Goal: Task Accomplishment & Management: Use online tool/utility

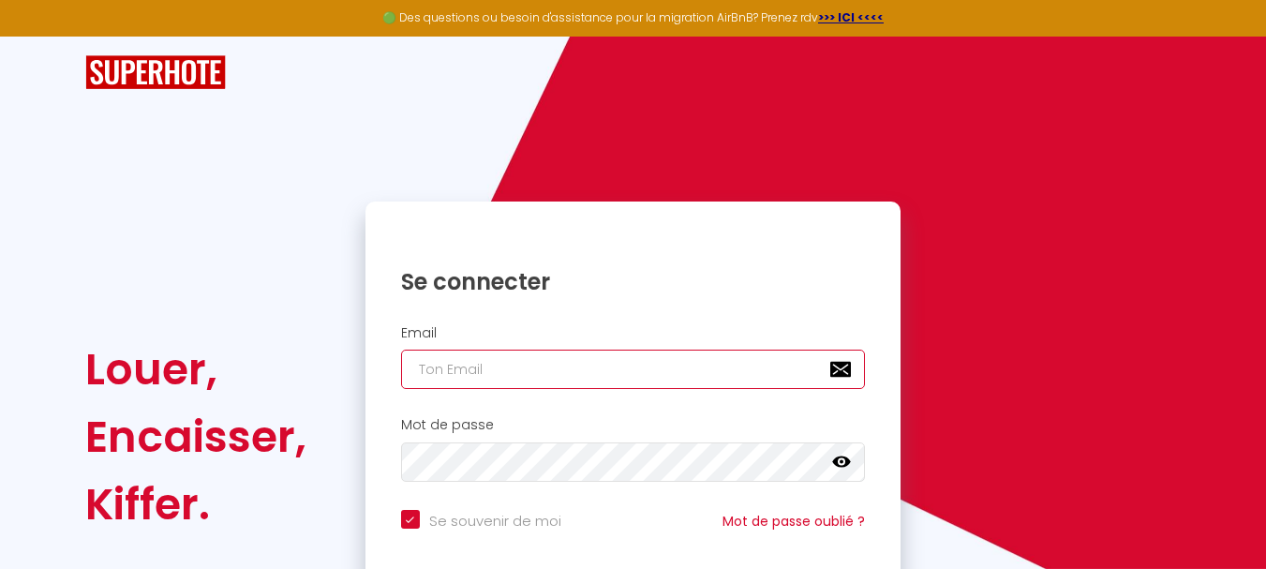
type input "[EMAIL_ADDRESS][DOMAIN_NAME]"
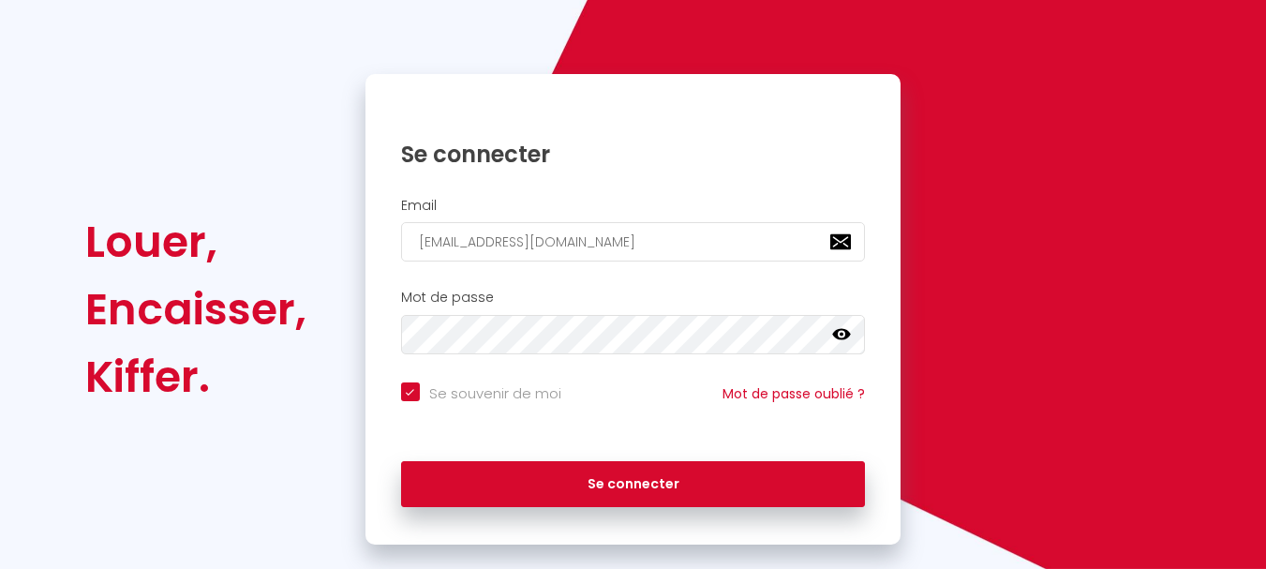
scroll to position [159, 0]
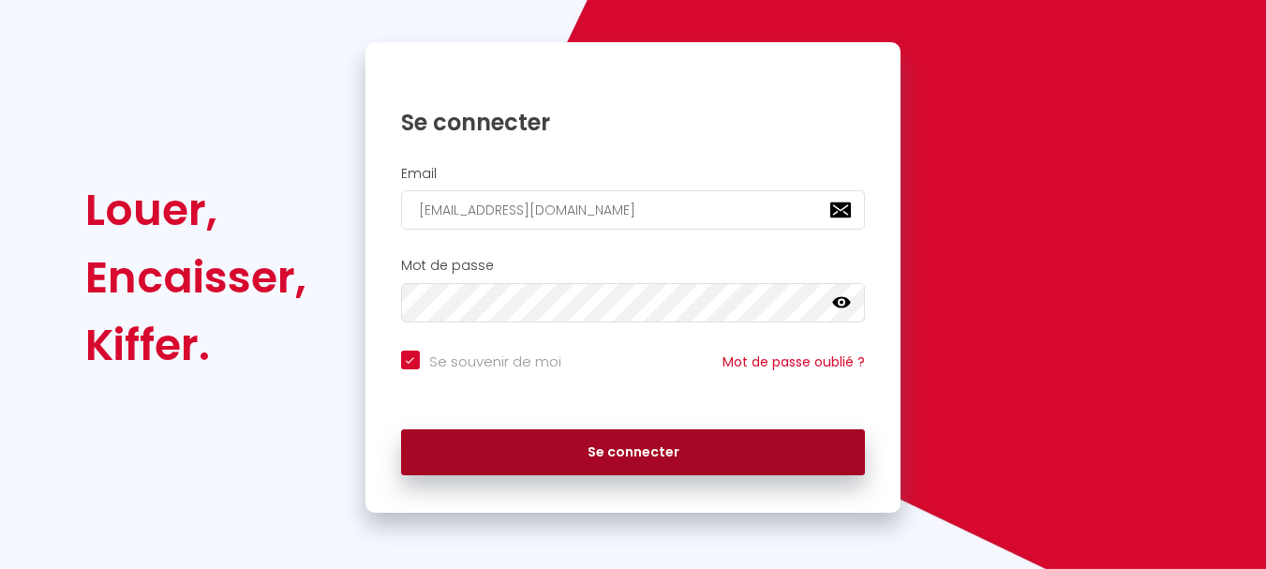
click at [636, 452] on button "Se connecter" at bounding box center [633, 452] width 465 height 47
checkbox input "true"
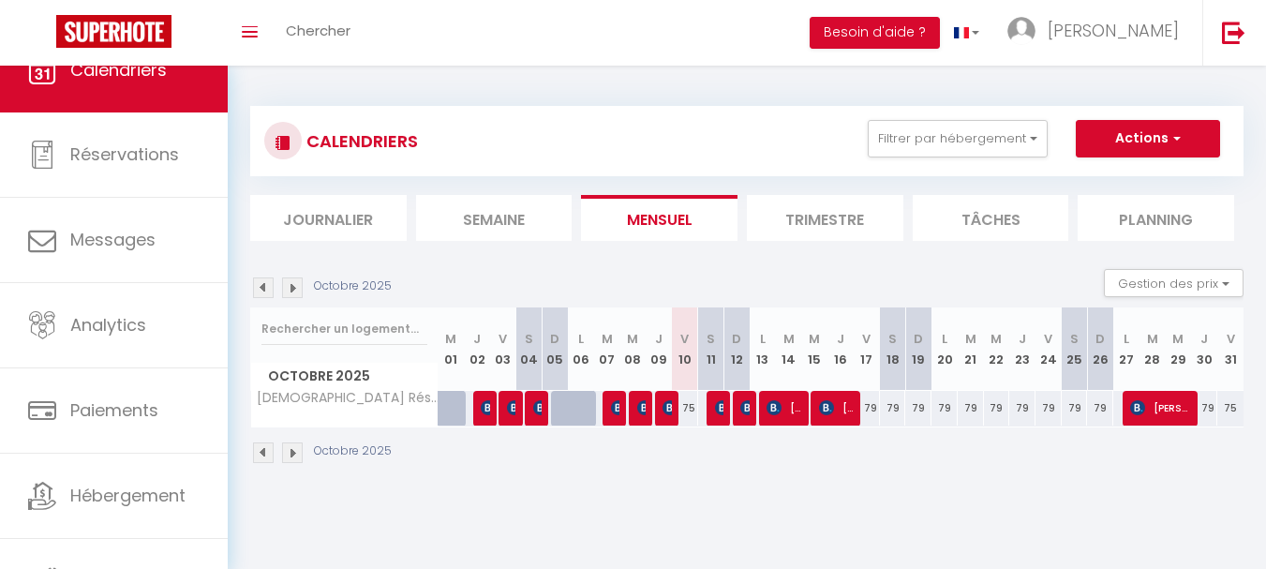
scroll to position [89, 0]
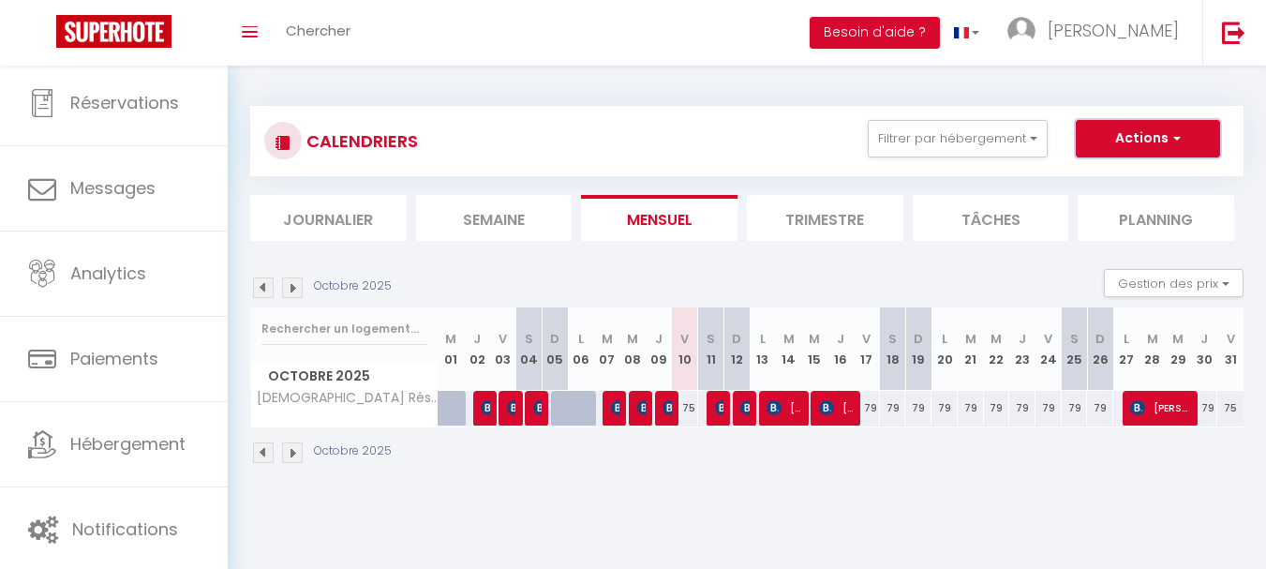
click at [1177, 139] on span "button" at bounding box center [1174, 137] width 11 height 19
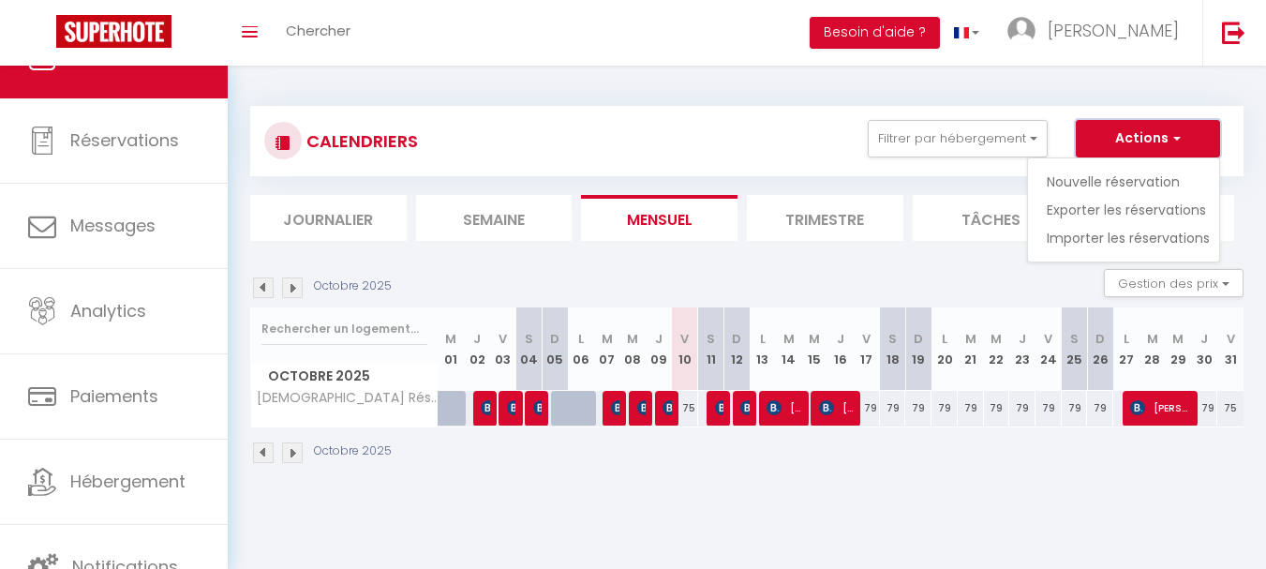
scroll to position [0, 0]
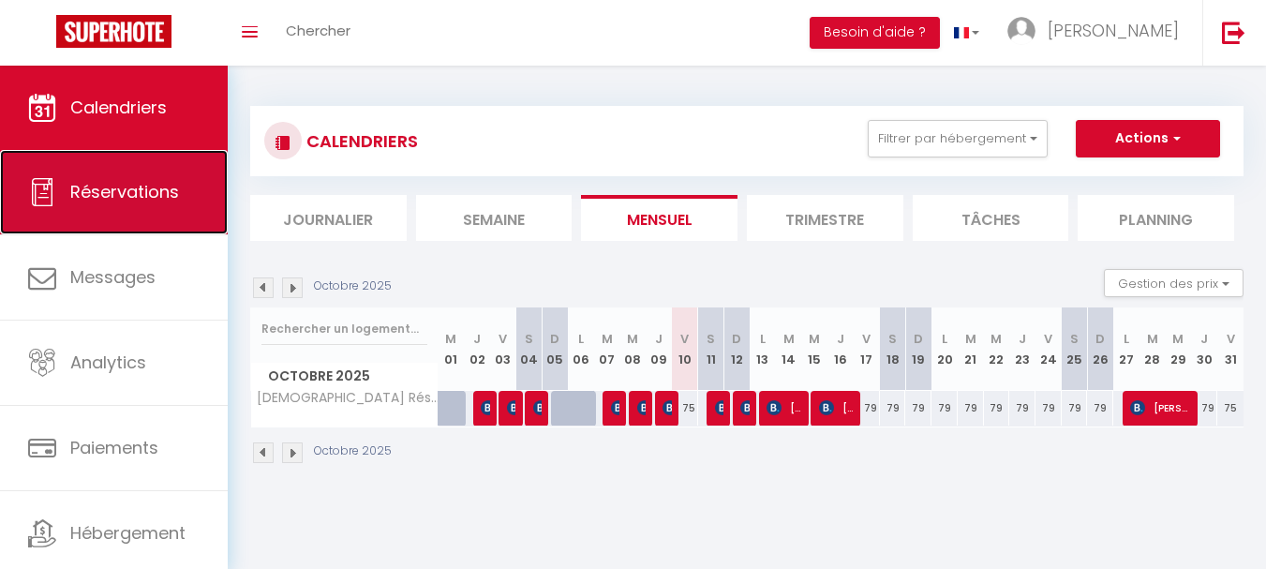
click at [97, 188] on span "Réservations" at bounding box center [124, 191] width 109 height 23
select select "not_cancelled"
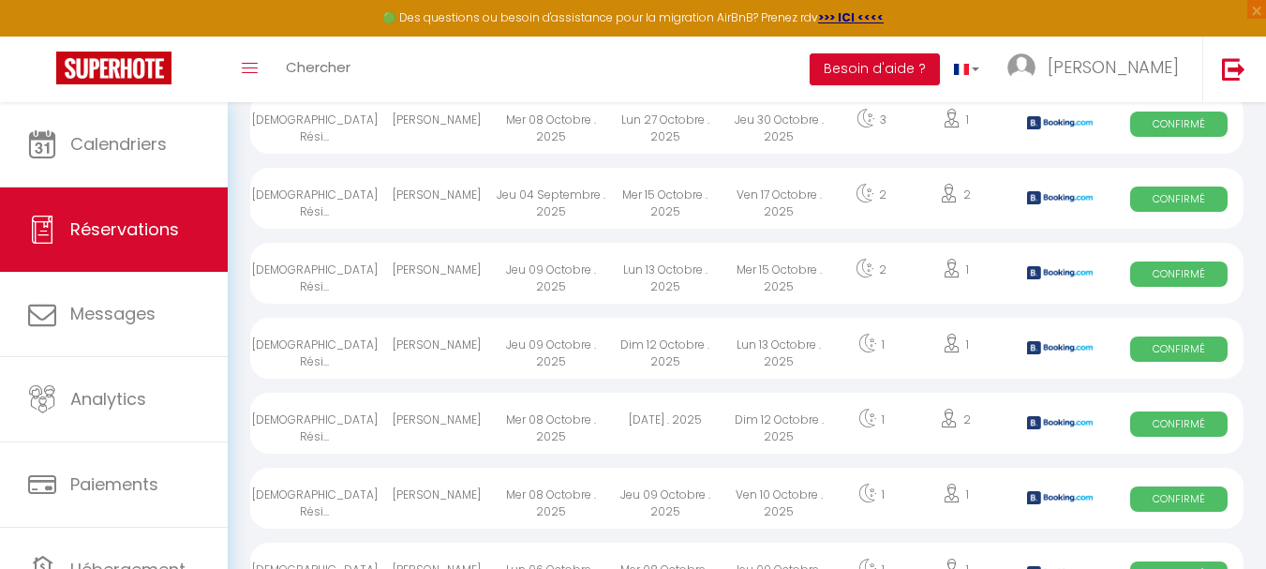
scroll to position [975, 0]
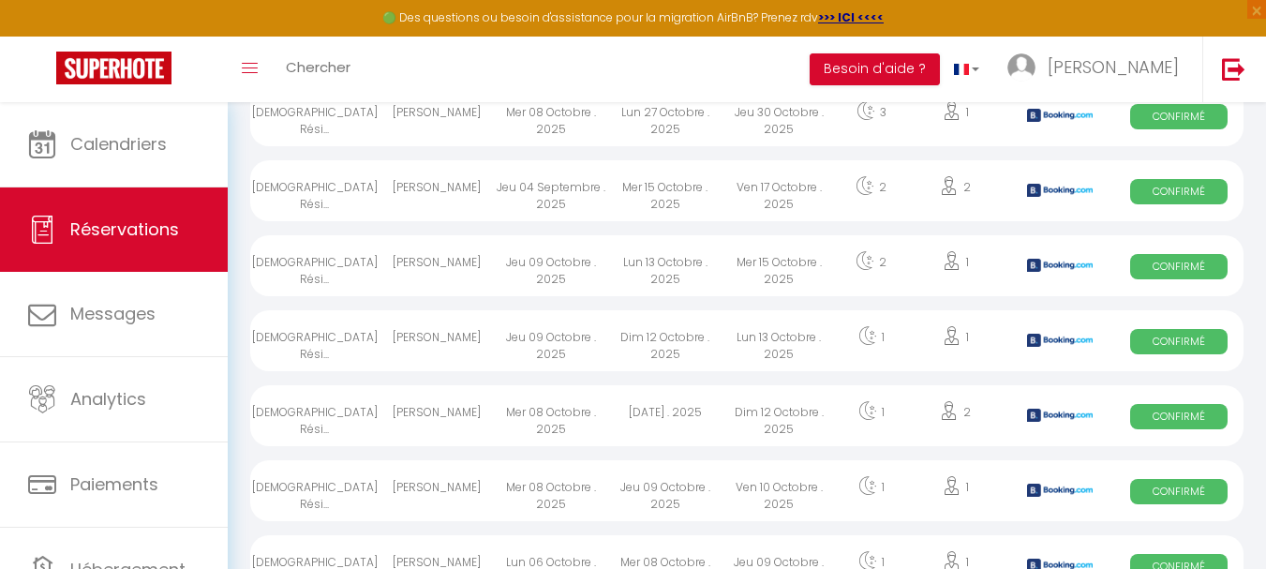
click at [1172, 491] on span "Confirmé" at bounding box center [1178, 491] width 97 height 25
select select "OK"
select select "0"
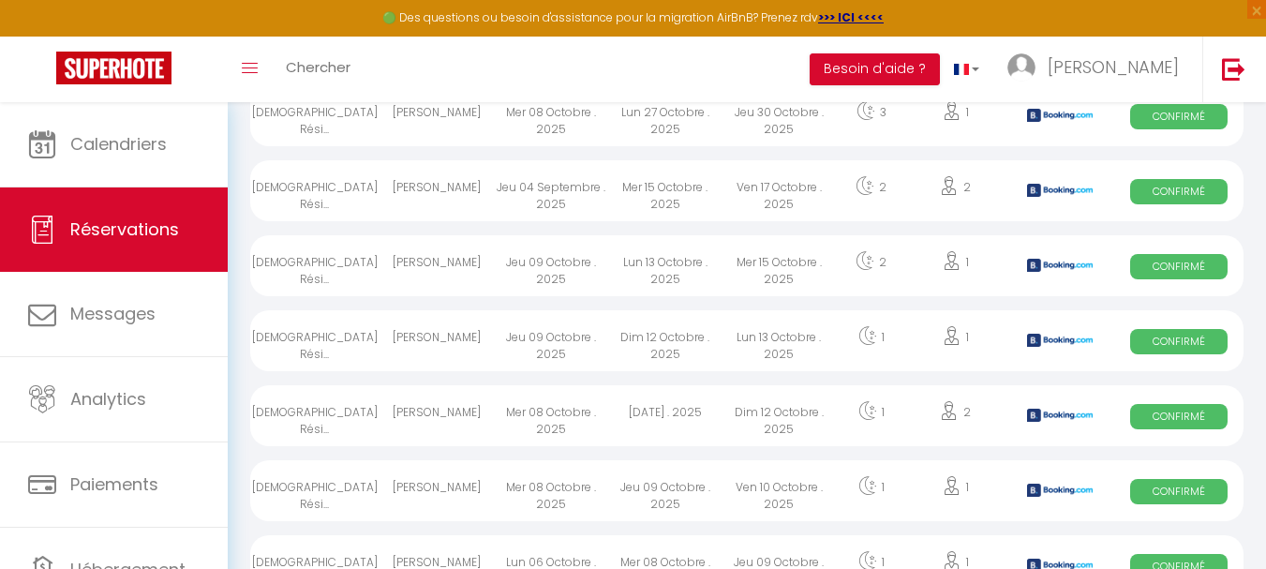
select select "1"
select select
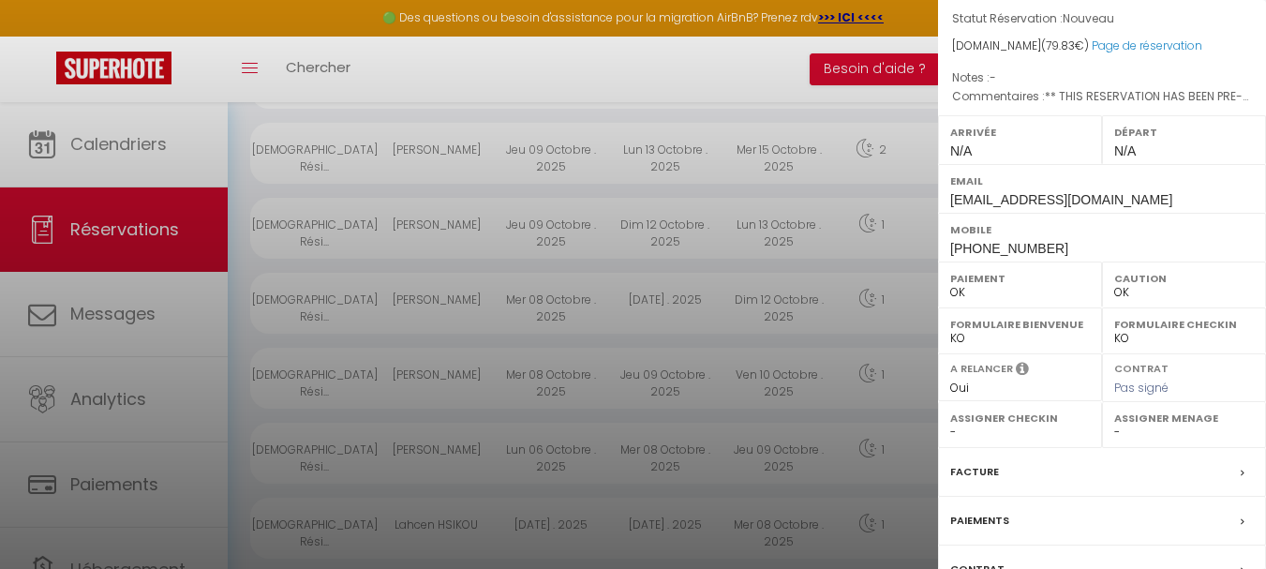
scroll to position [225, 0]
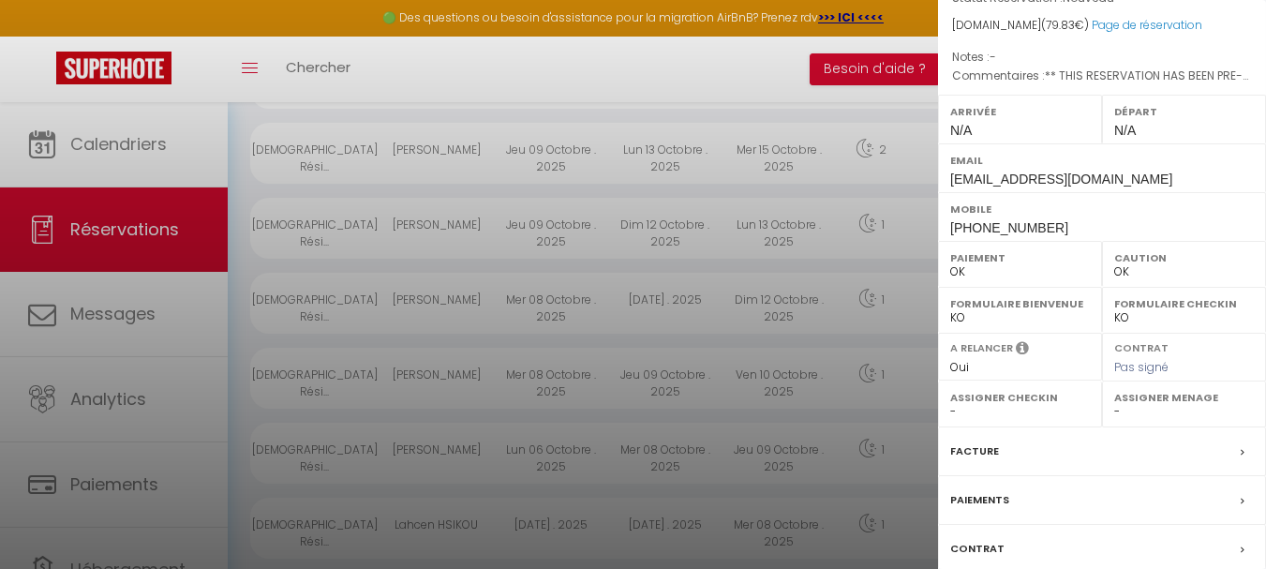
click at [1209, 456] on div "Facture" at bounding box center [1102, 451] width 328 height 49
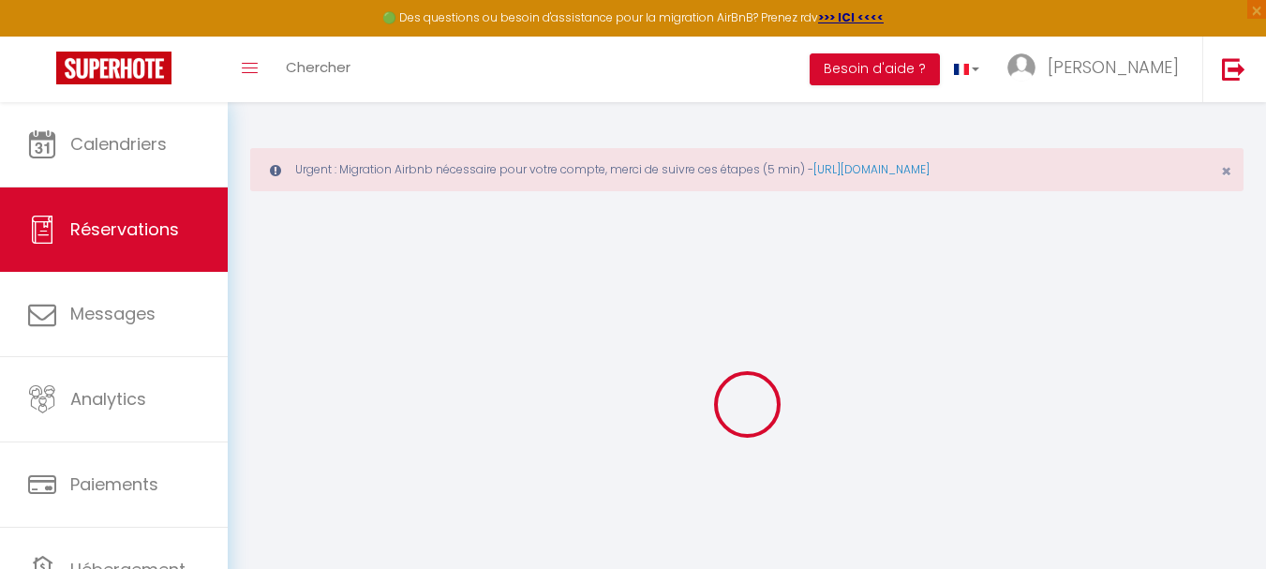
select select "cleaning"
select select "taxes"
select select
checkbox input "false"
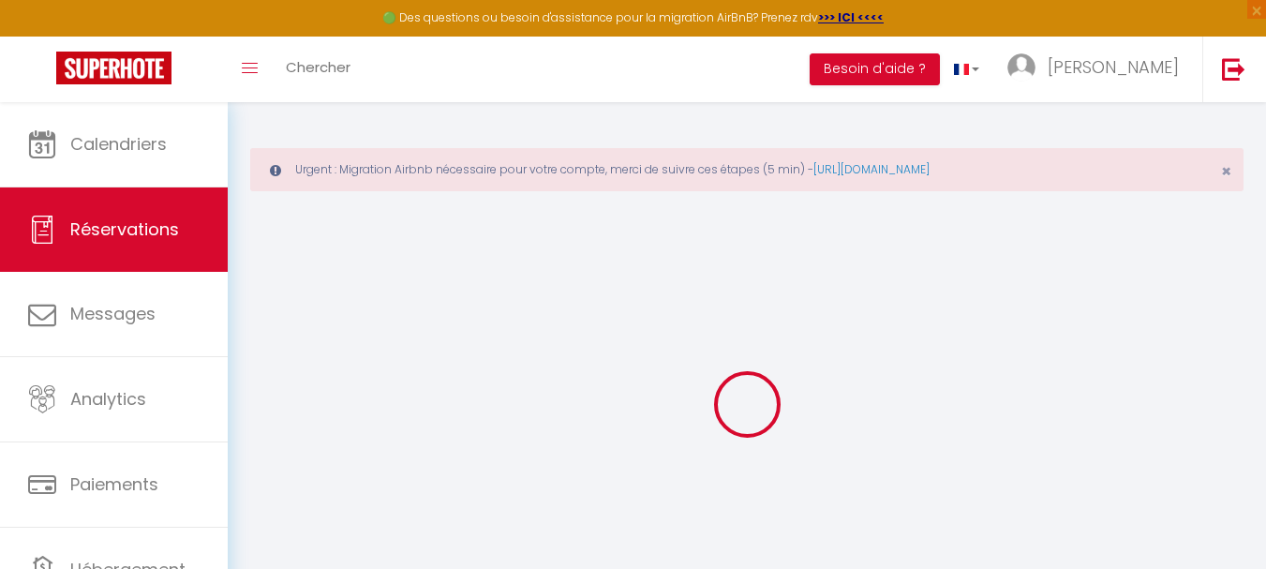
select select
checkbox input "false"
type textarea "** THIS RESERVATION HAS BEEN PRE-PAID ** BOOKING NOTE : Payment charge is EUR 1…"
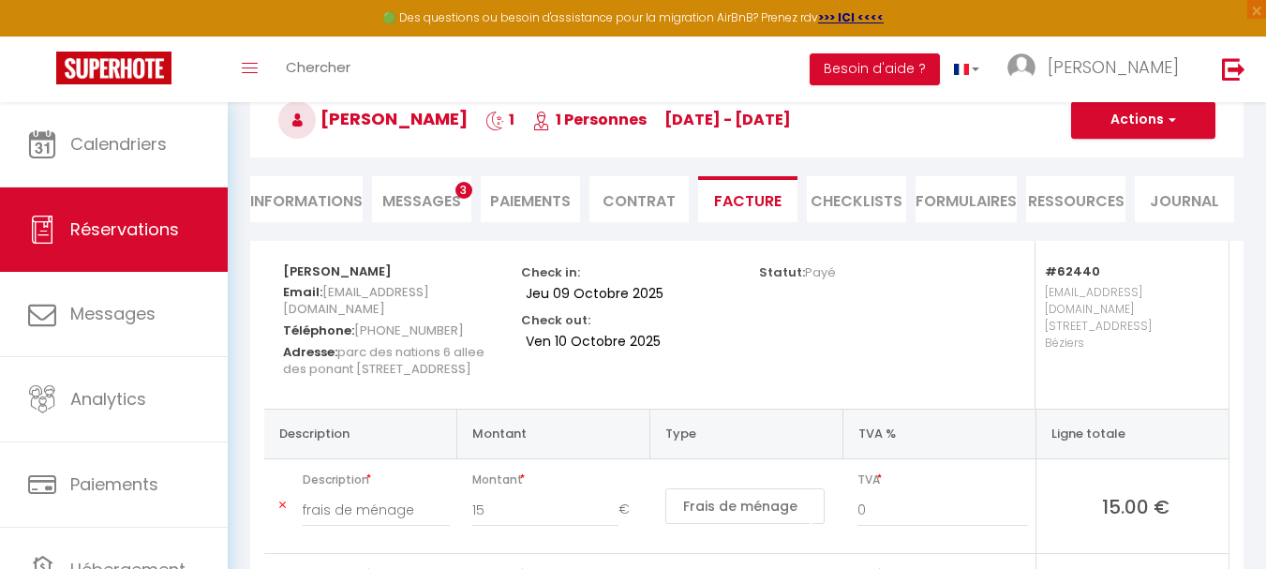
scroll to position [160, 0]
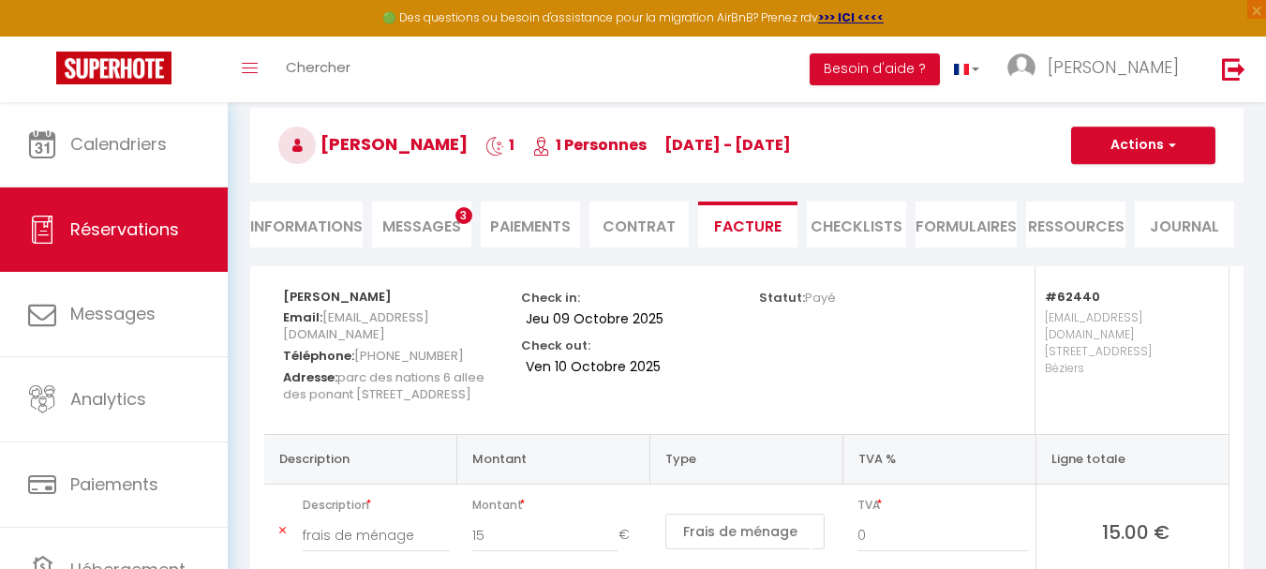
click at [432, 140] on h3 "[PERSON_NAME] 1 1 Personnes [DATE] - [DATE]" at bounding box center [747, 145] width 994 height 75
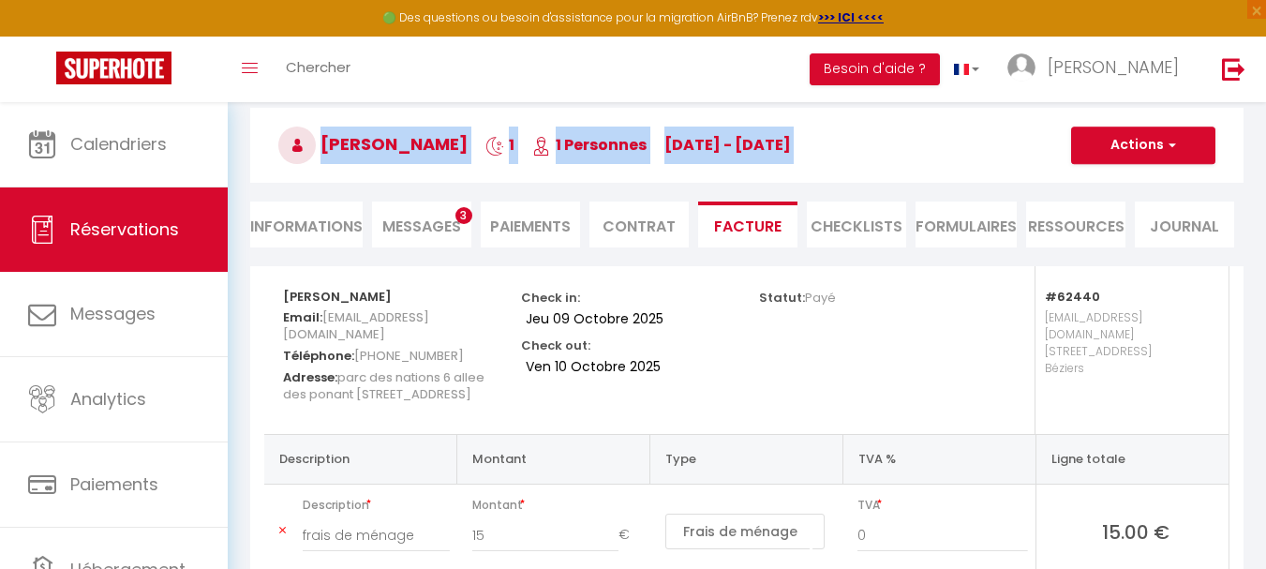
click at [432, 140] on h3 "[PERSON_NAME] 1 1 Personnes [DATE] - [DATE]" at bounding box center [747, 145] width 994 height 75
click at [899, 157] on h3 "[PERSON_NAME] 1 1 Personnes [DATE] - [DATE]" at bounding box center [747, 145] width 994 height 75
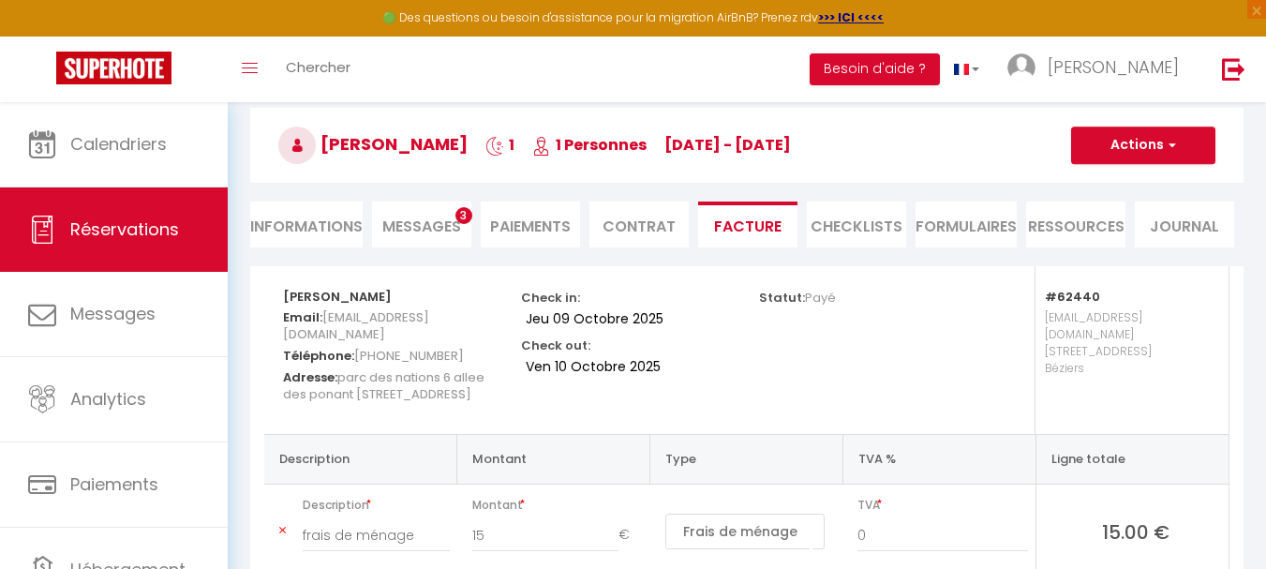
click at [369, 297] on h5 "[PERSON_NAME]" at bounding box center [390, 295] width 214 height 20
click at [904, 415] on div "Statut: Payé" at bounding box center [866, 350] width 238 height 168
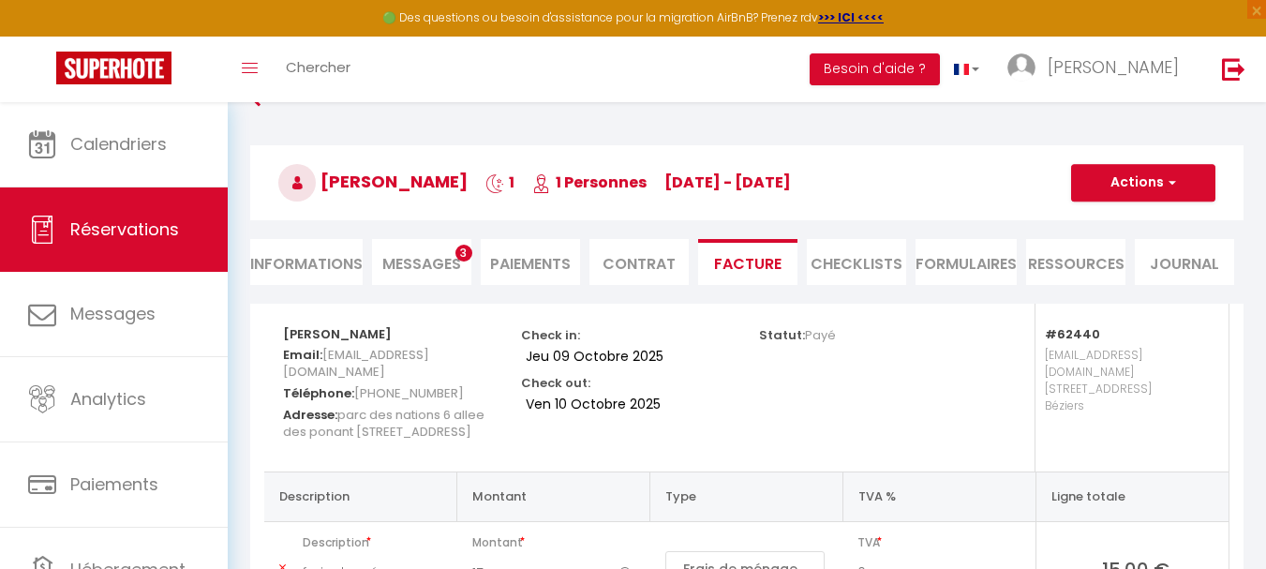
scroll to position [0, 0]
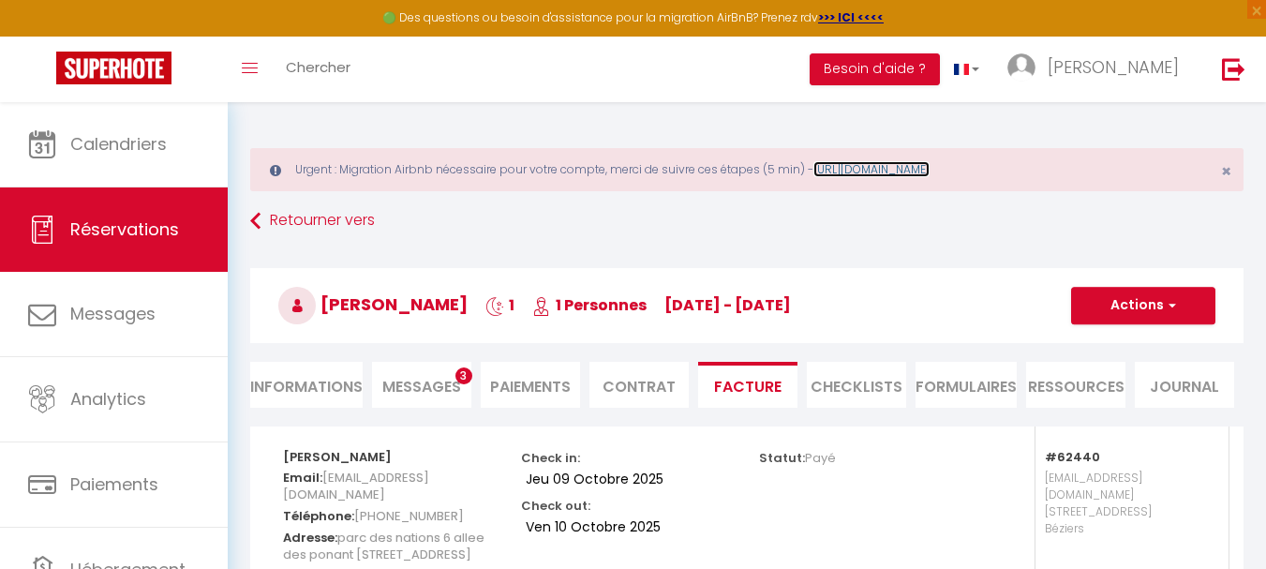
click at [912, 170] on link "[URL][DOMAIN_NAME]" at bounding box center [872, 169] width 116 height 16
click at [739, 384] on li "Facture" at bounding box center [747, 385] width 99 height 46
click at [1172, 308] on span "button" at bounding box center [1169, 305] width 11 height 17
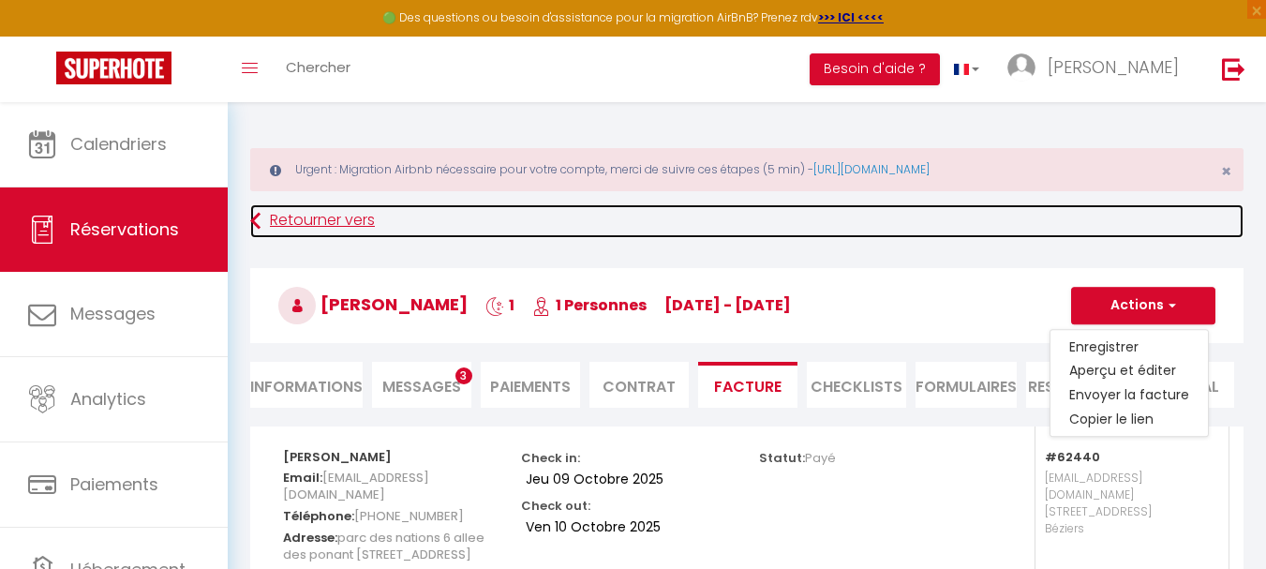
click at [988, 237] on link "Retourner vers" at bounding box center [747, 221] width 994 height 34
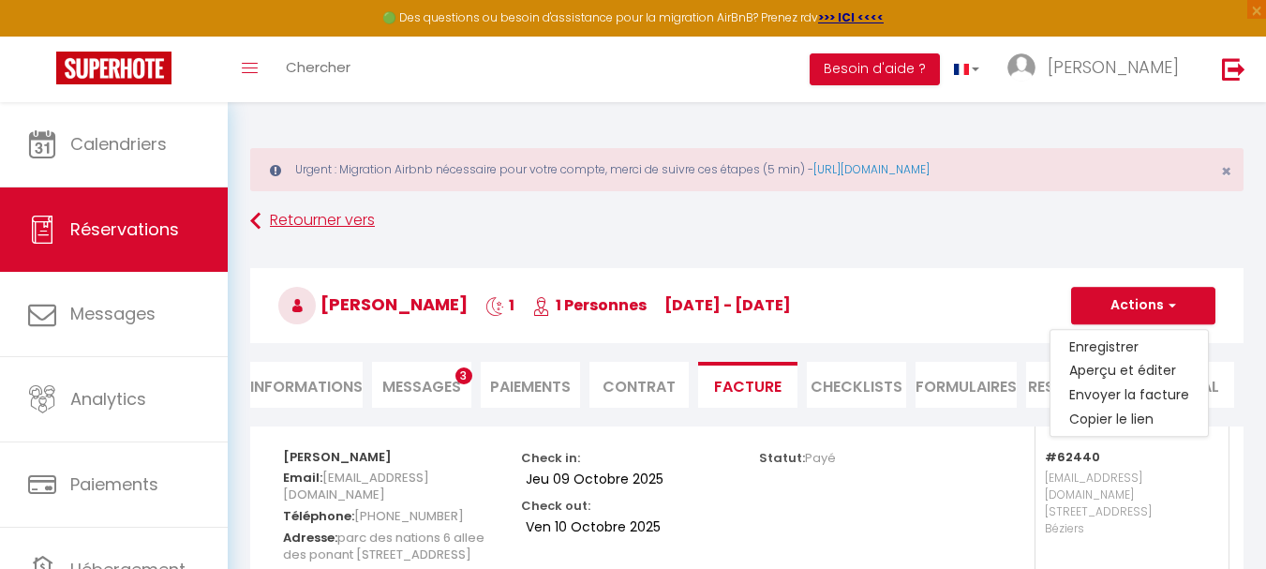
select select "not_cancelled"
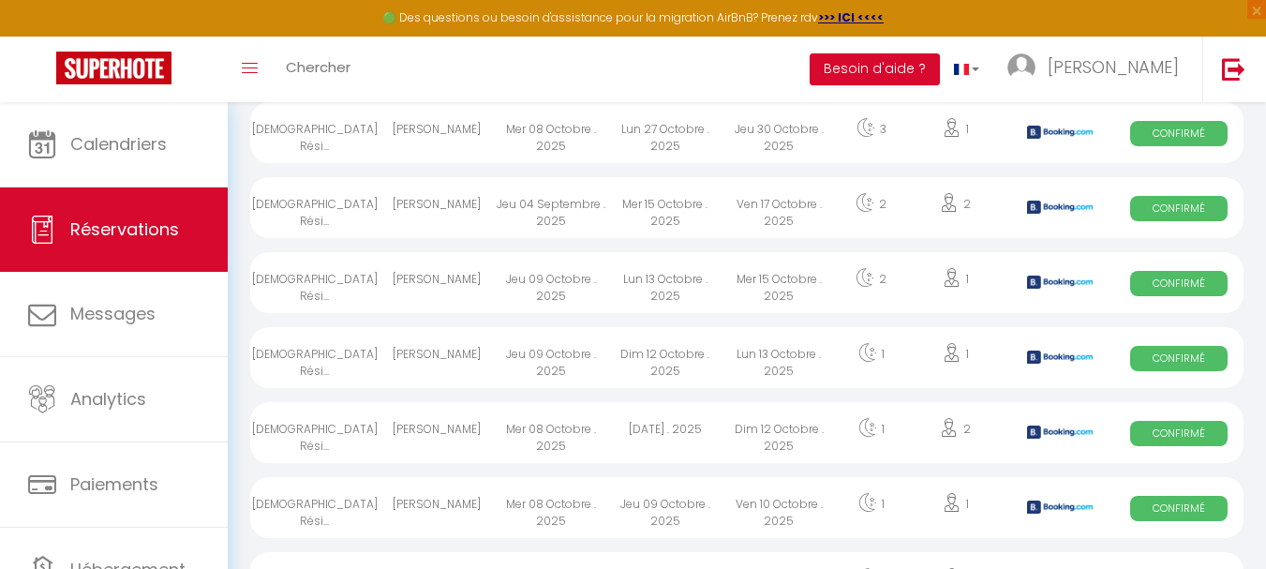
scroll to position [995, 0]
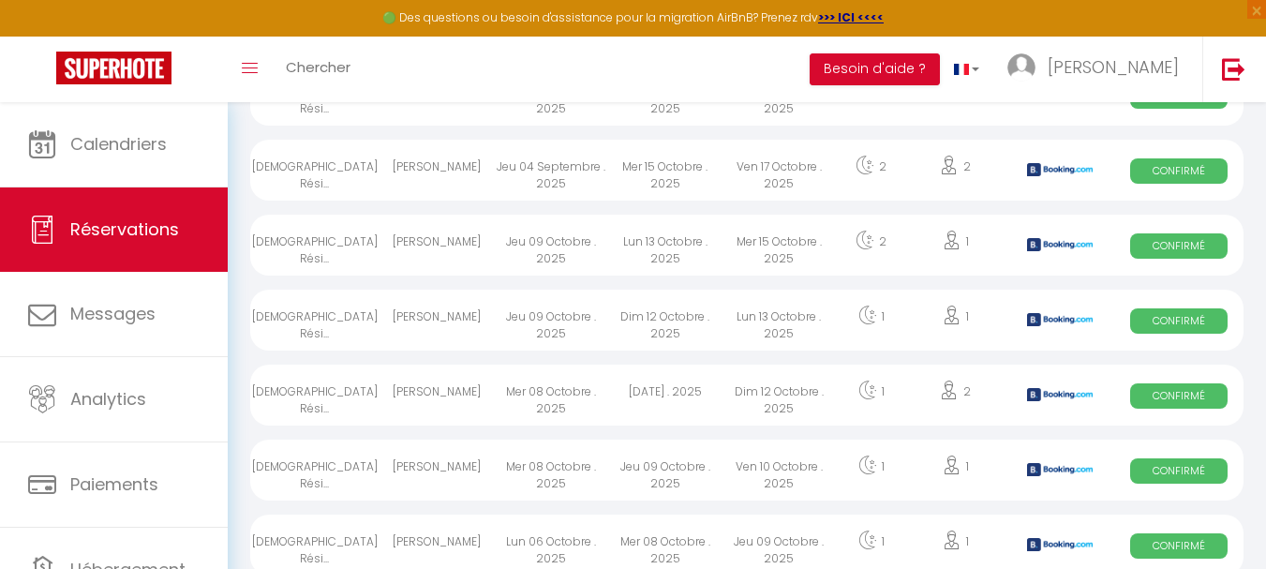
click at [1181, 470] on span "Confirmé" at bounding box center [1178, 470] width 97 height 25
select select "OK"
select select "0"
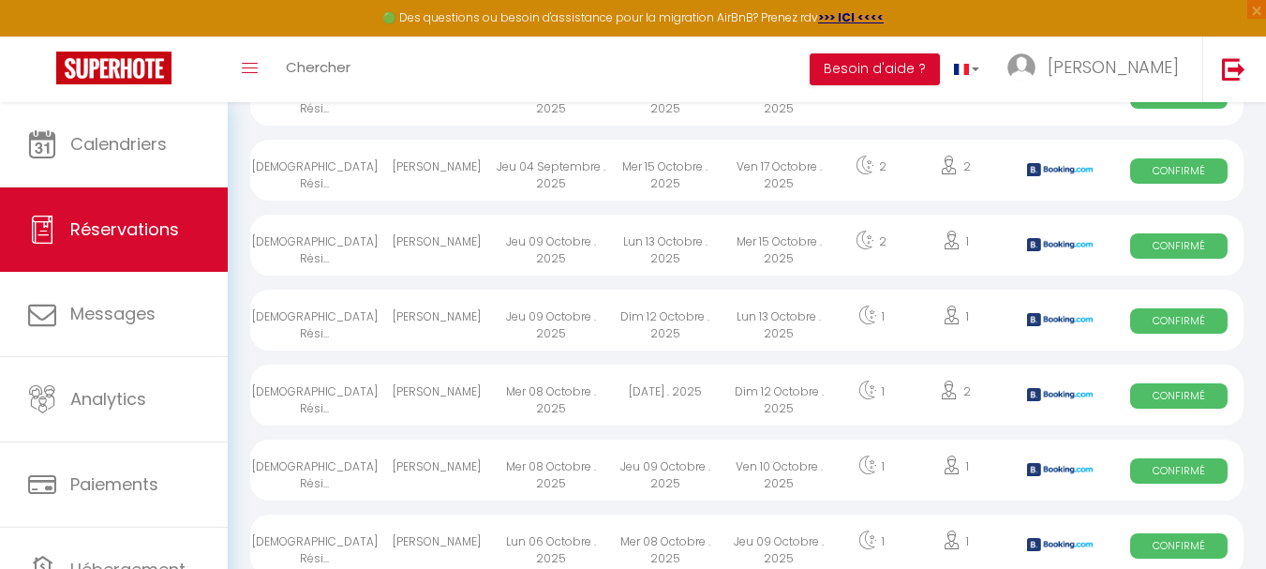
select select "1"
select select
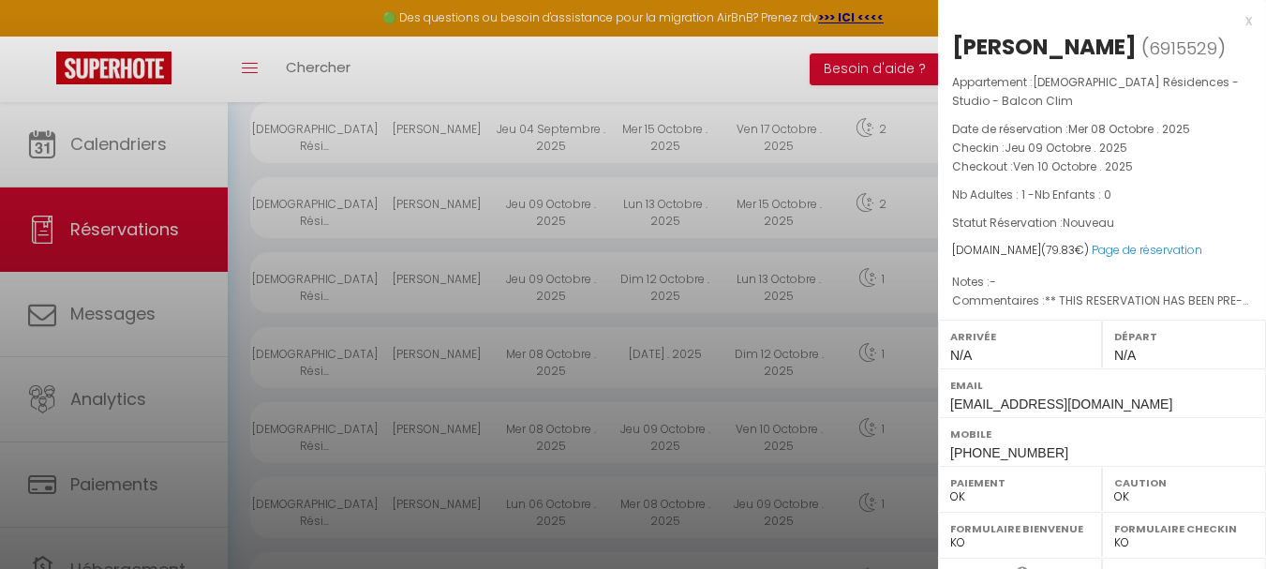
scroll to position [1070, 0]
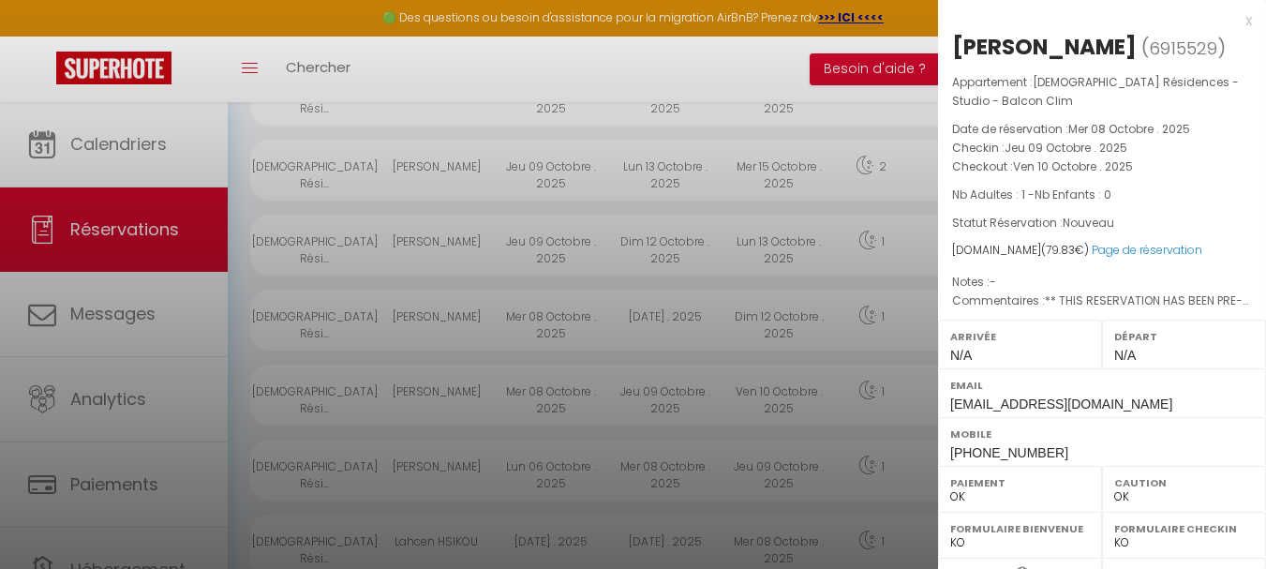
click at [1234, 19] on div "x" at bounding box center [1095, 20] width 314 height 22
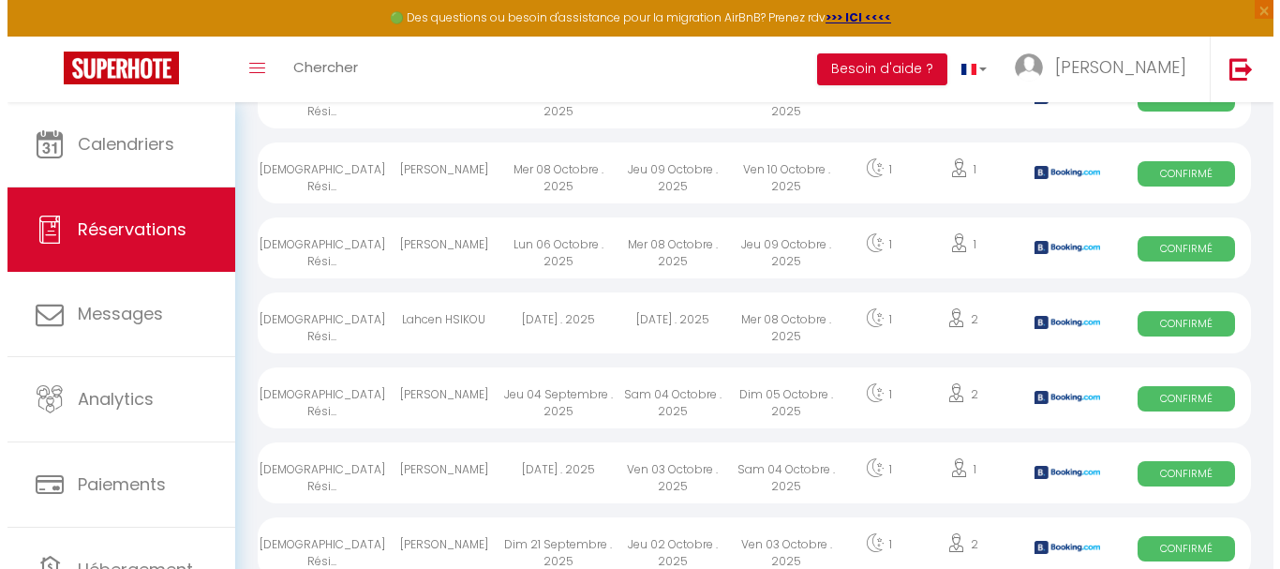
scroll to position [1330, 0]
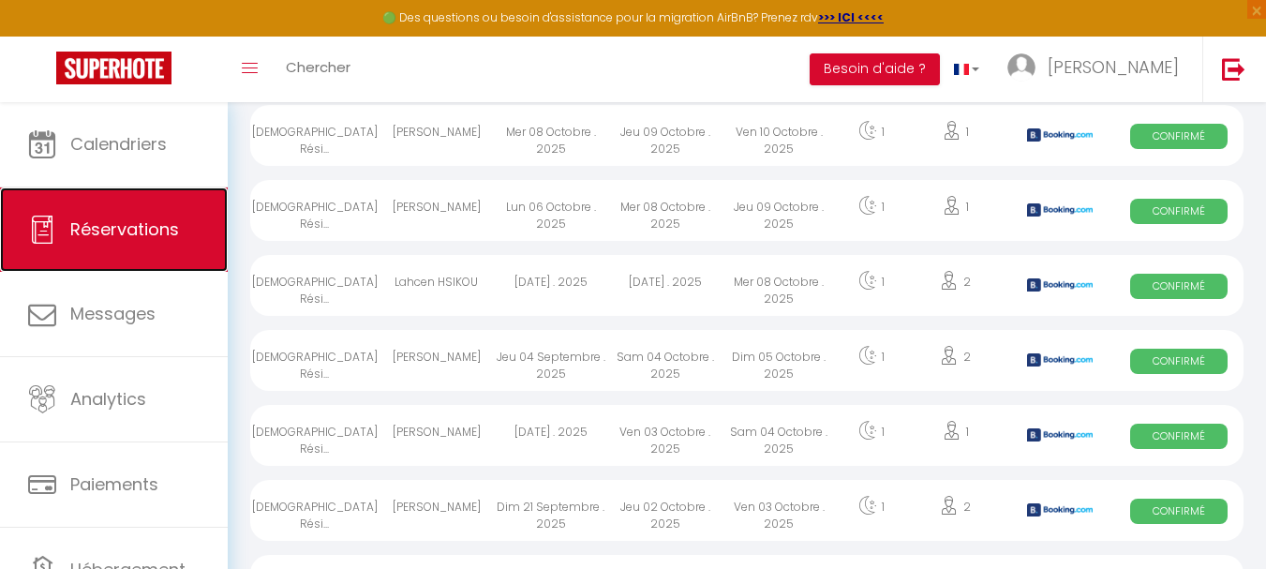
click at [92, 230] on span "Réservations" at bounding box center [124, 228] width 109 height 23
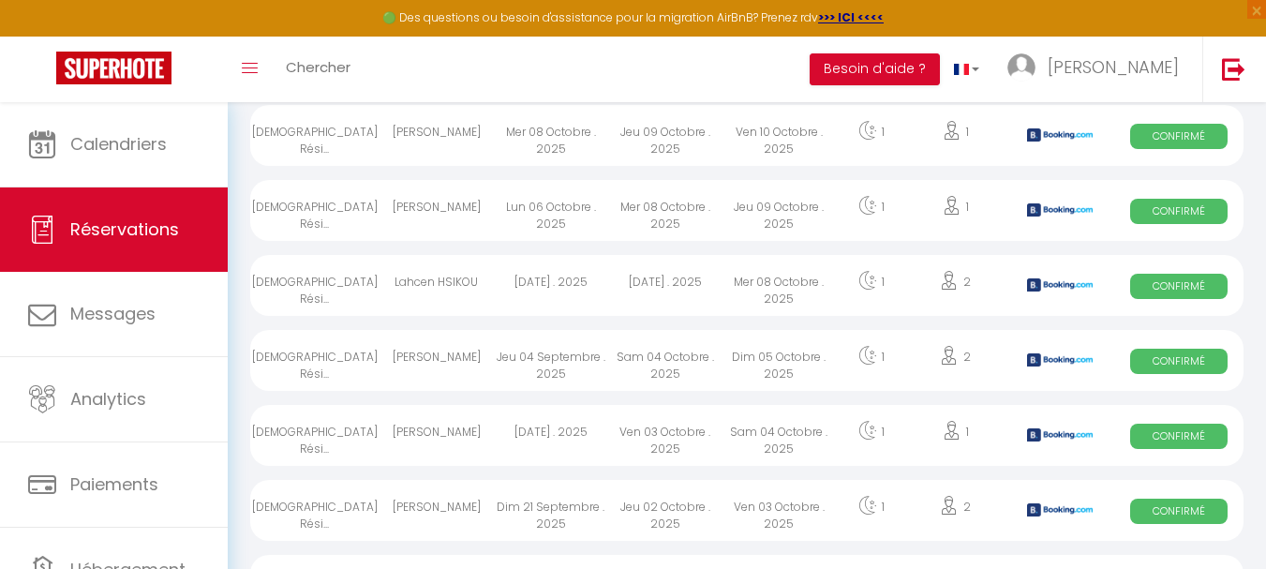
click at [381, 63] on div "Toggle menubar Chercher BUTTON Besoin d'aide ? [PERSON_NAME] Paramètres Équipe" at bounding box center [694, 70] width 1116 height 66
click at [311, 67] on span "Chercher" at bounding box center [318, 67] width 65 height 20
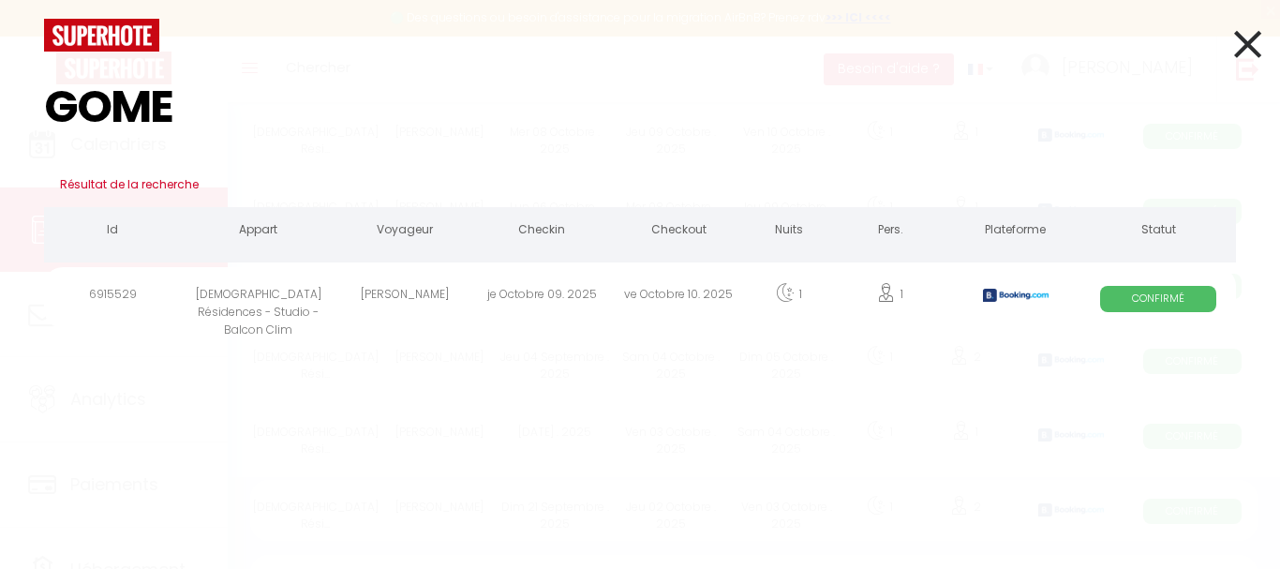
type input "GOME"
click at [1141, 292] on span "Confirmé" at bounding box center [1158, 298] width 116 height 25
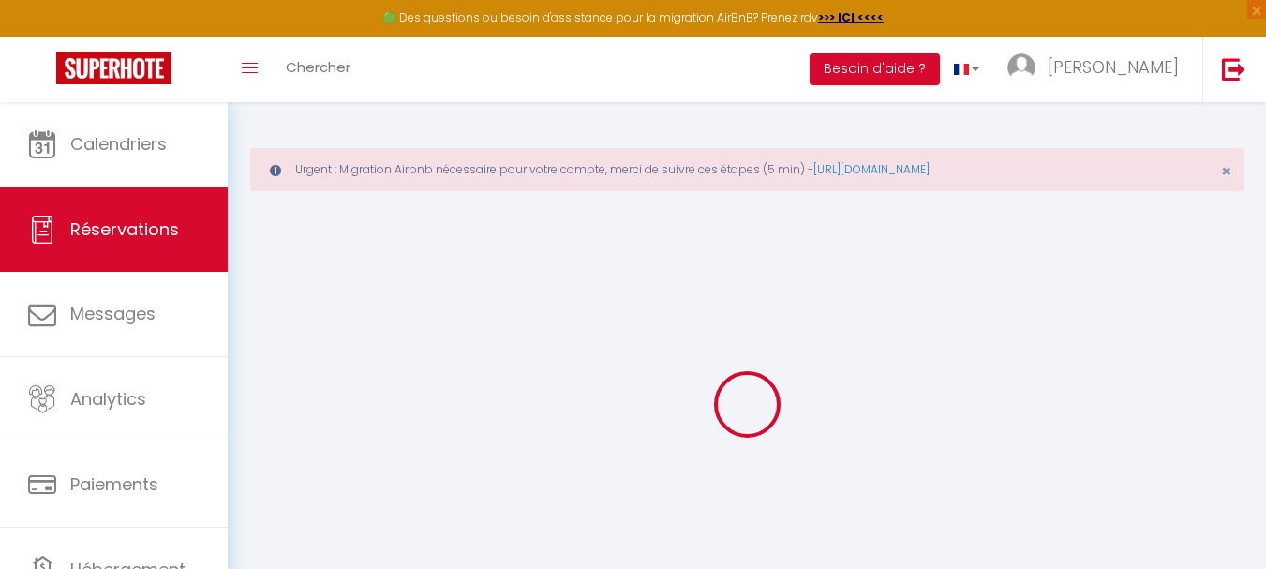
select select
checkbox input "false"
select select
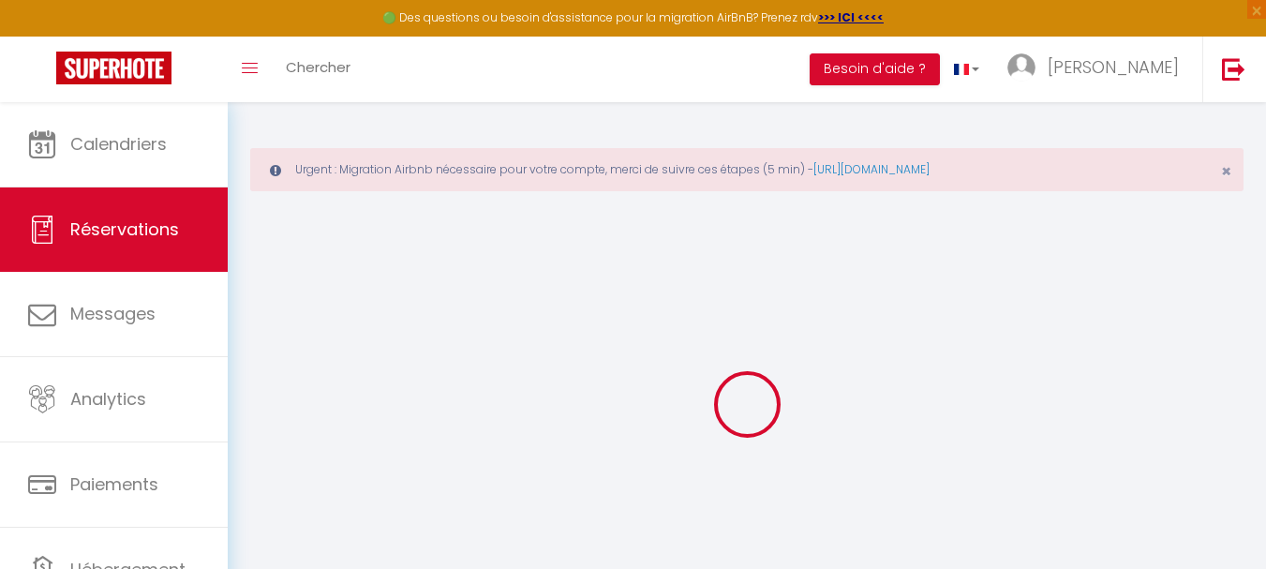
checkbox input "false"
select select
checkbox input "false"
type textarea "** THIS RESERVATION HAS BEEN PRE-PAID ** BOOKING NOTE : Payment charge is EUR 1…"
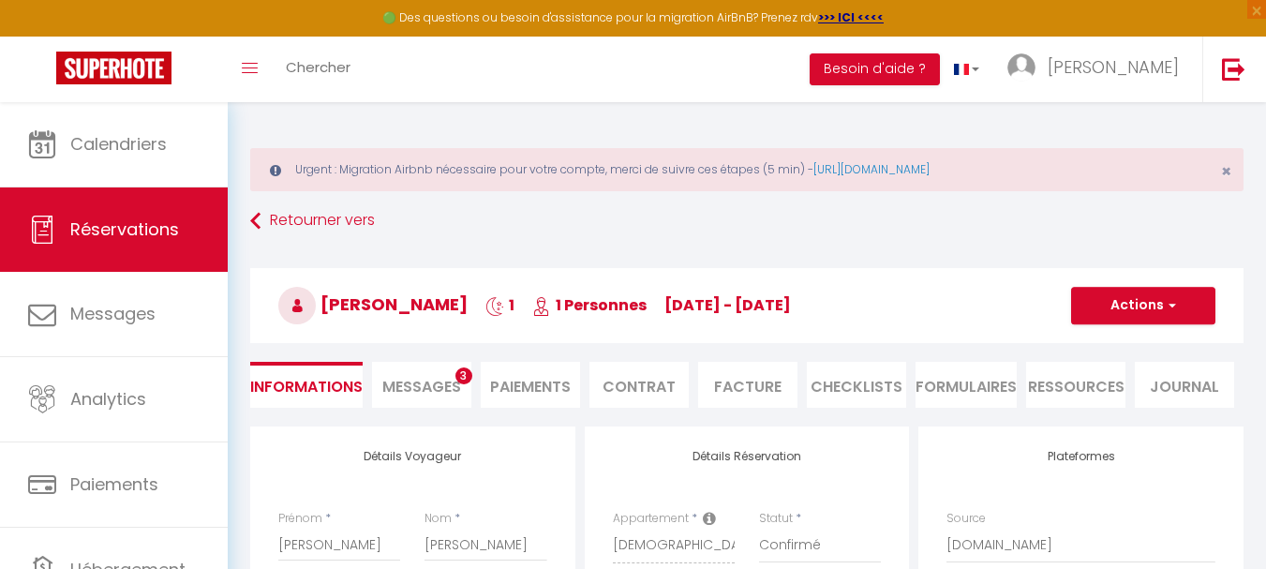
type input "15"
type input "4.35"
select select
checkbox input "false"
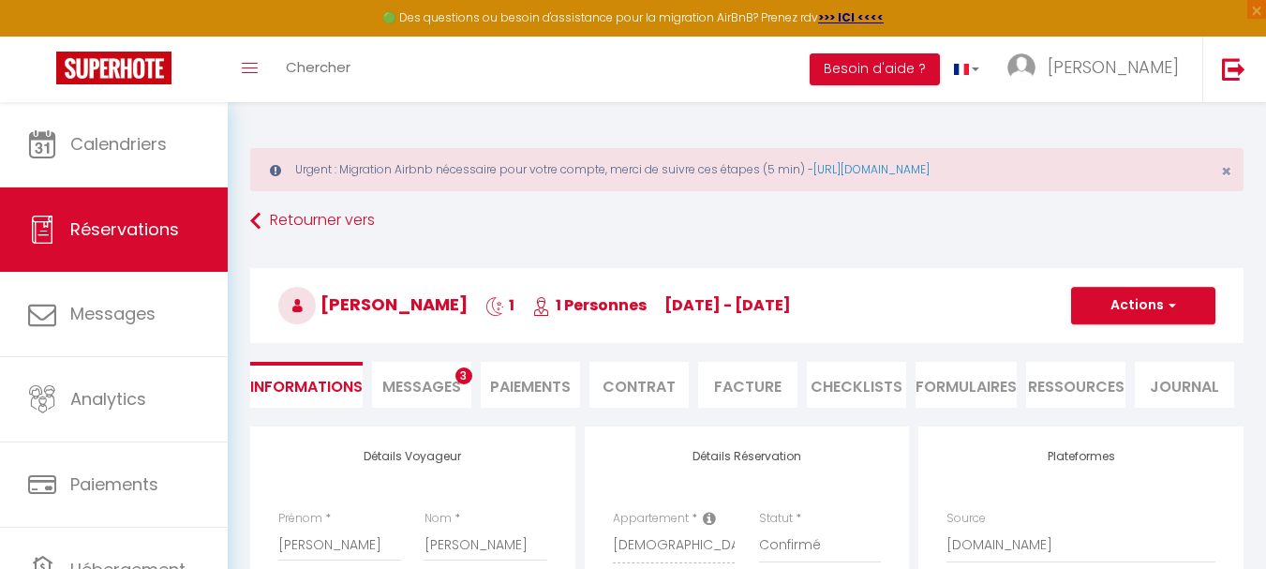
select select
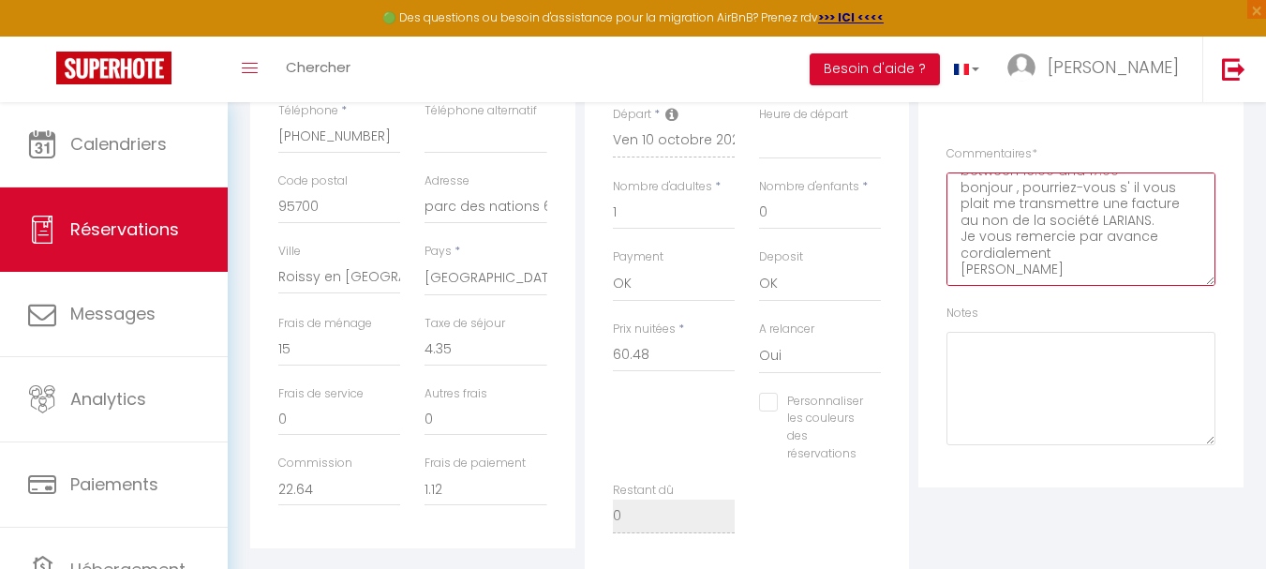
scroll to position [573, 0]
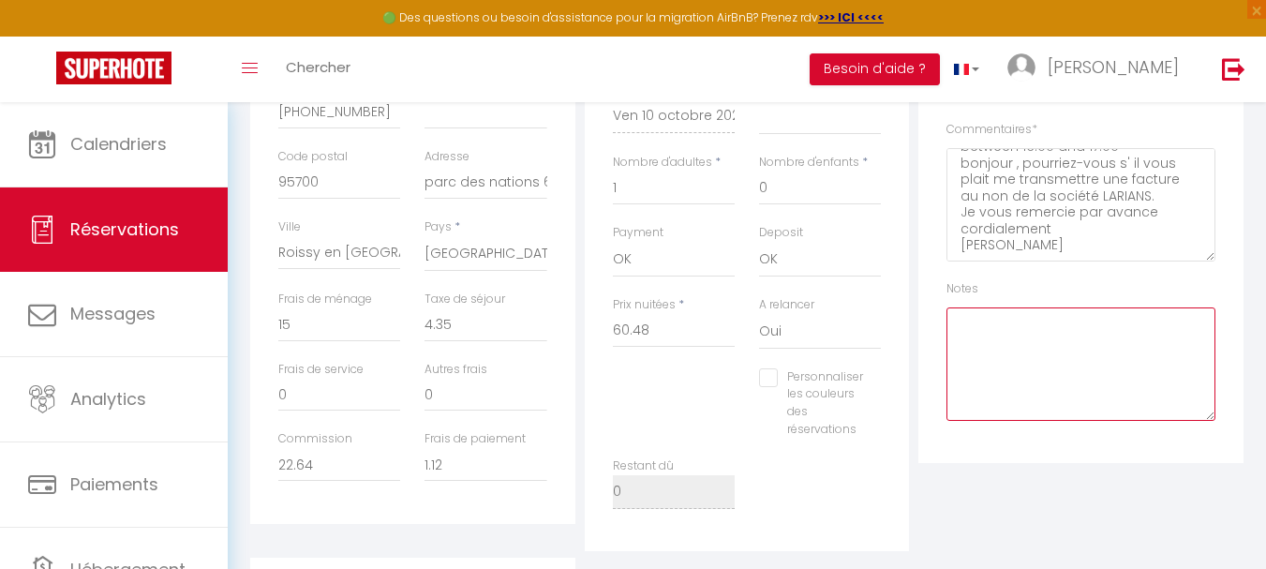
click at [974, 343] on textarea at bounding box center [1081, 363] width 269 height 113
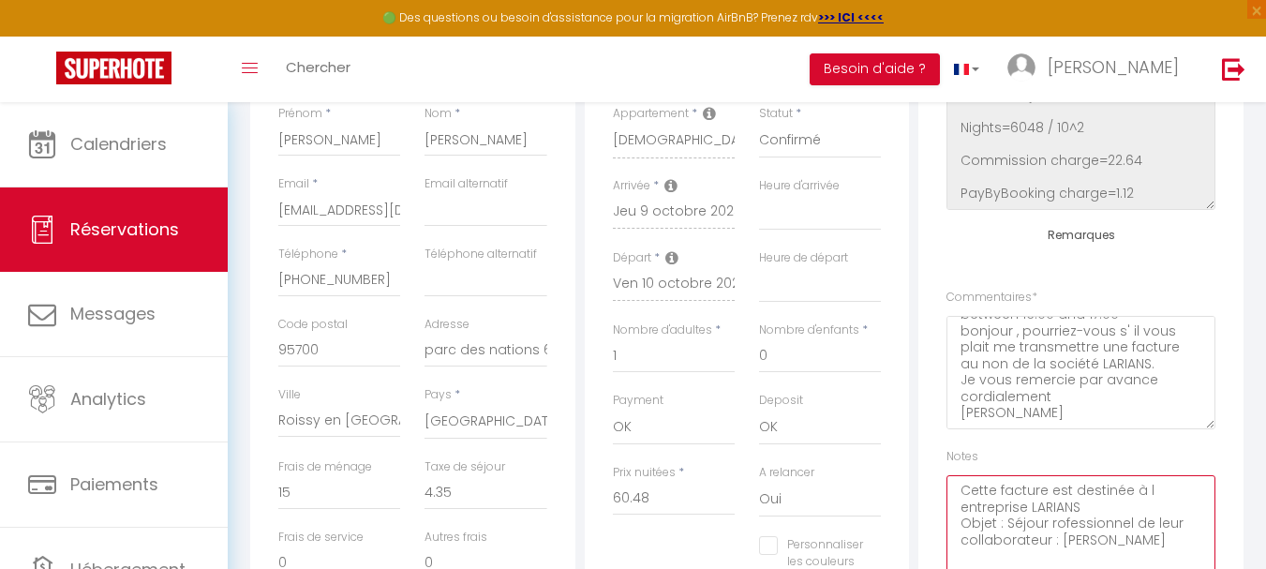
scroll to position [520, 0]
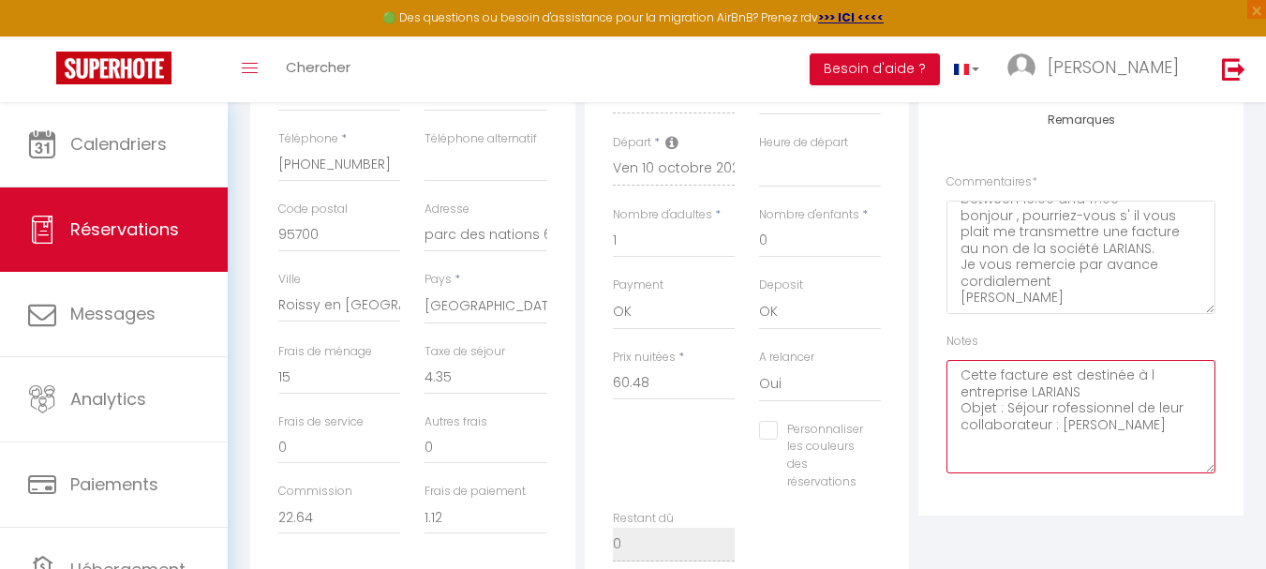
click at [1157, 371] on textarea "Cette facture est destinée à l entreprise LARIANS Objet : Séjour rofessionnel d…" at bounding box center [1081, 416] width 269 height 113
click at [1147, 374] on textarea "Cette facture est destinée à entreprise LARIANS Objet : Séjour rofessionnel de …" at bounding box center [1081, 416] width 269 height 113
click at [1147, 426] on textarea "Cette facture est destinée à Entreprise LARIANS Objet : Séjour rofessionnel de …" at bounding box center [1081, 416] width 269 height 113
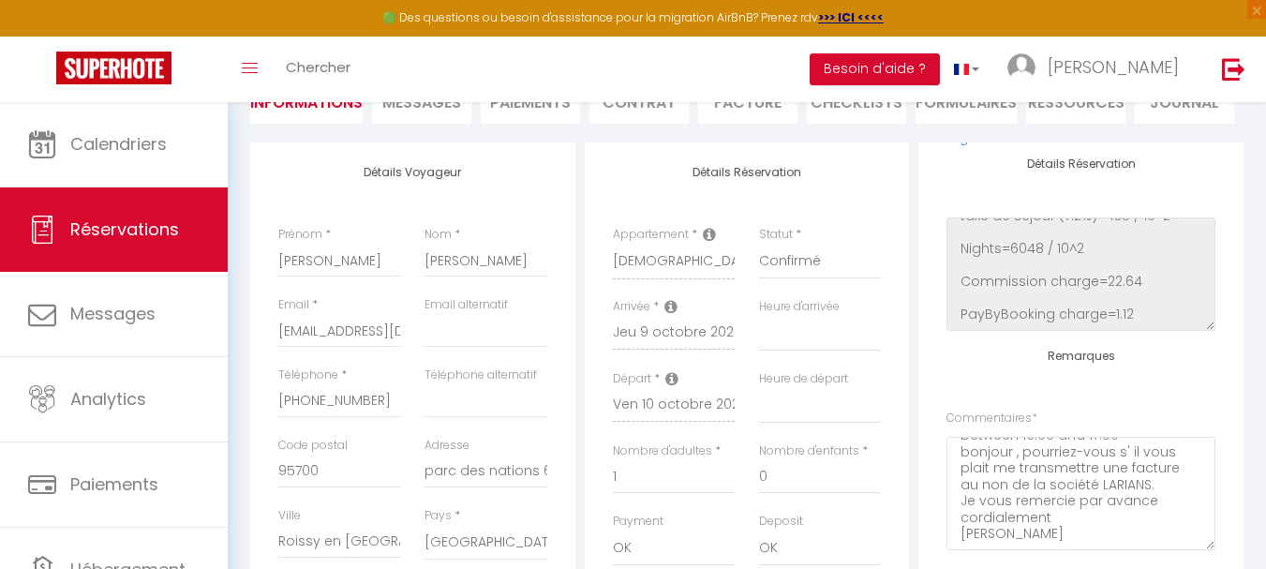
scroll to position [119, 0]
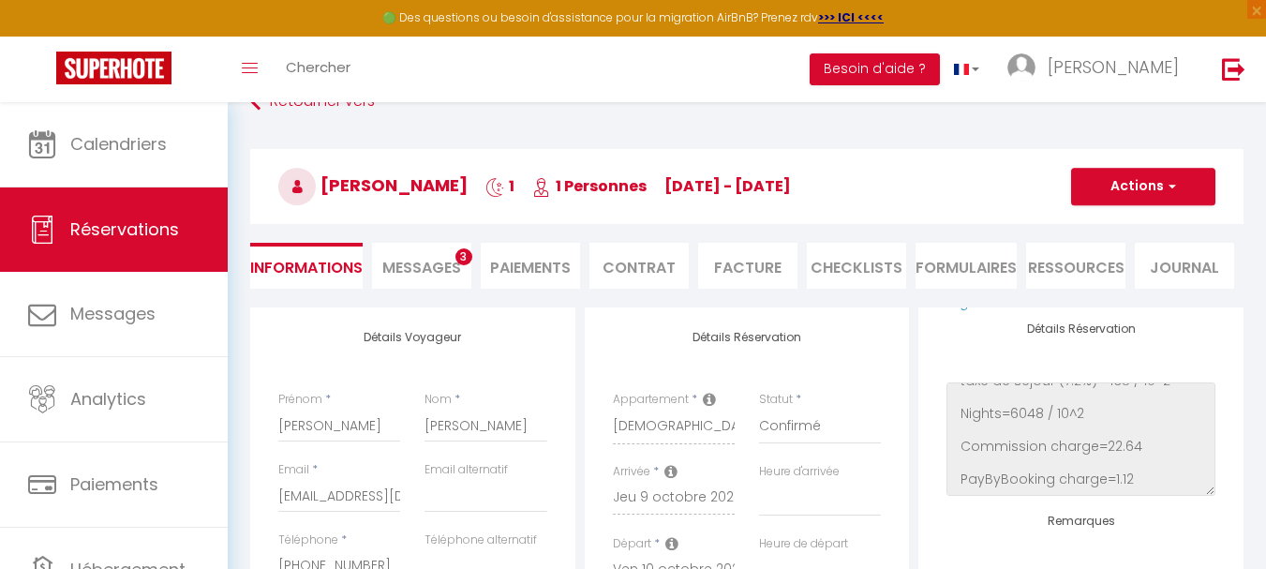
type textarea "Cette facture est destinée à Entreprise LARIANS Objet : Séjour rofessionnel de …"
click at [1174, 181] on span "button" at bounding box center [1169, 186] width 11 height 17
click at [1103, 223] on link "Enregistrer" at bounding box center [1125, 228] width 148 height 24
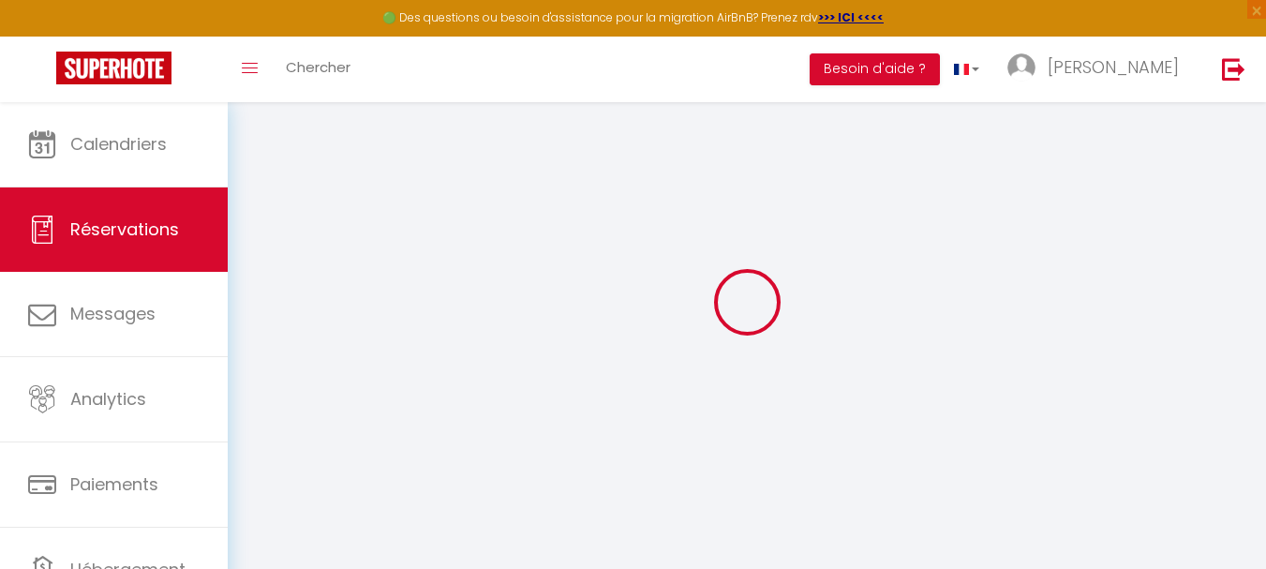
scroll to position [102, 0]
select select "not_cancelled"
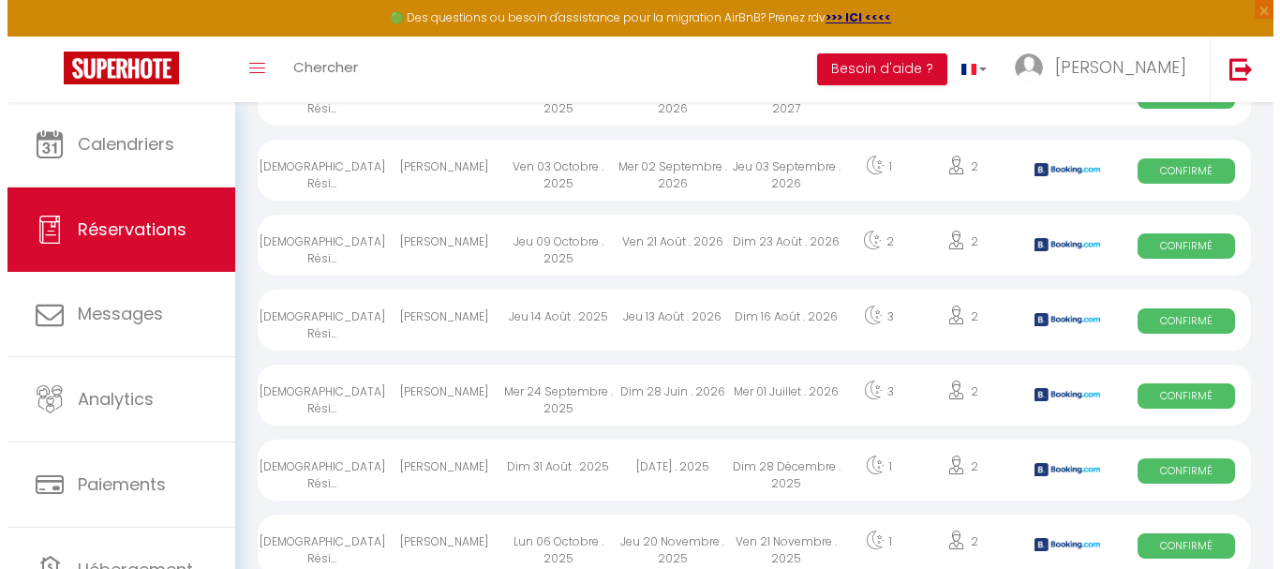
scroll to position [370, 0]
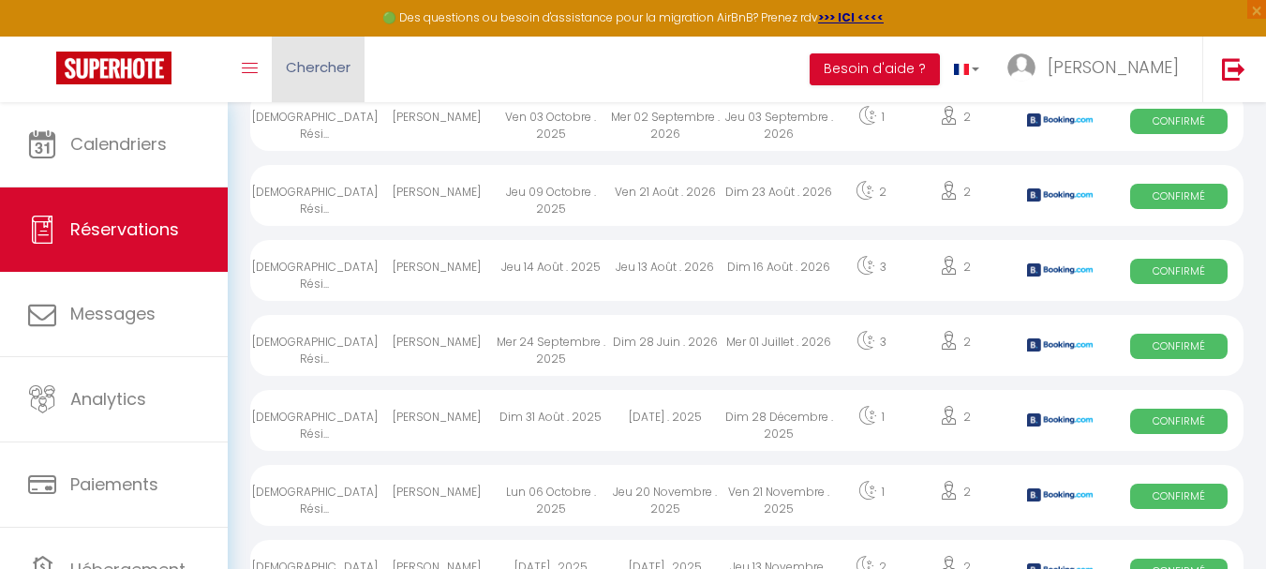
click at [317, 67] on span "Chercher" at bounding box center [318, 67] width 65 height 20
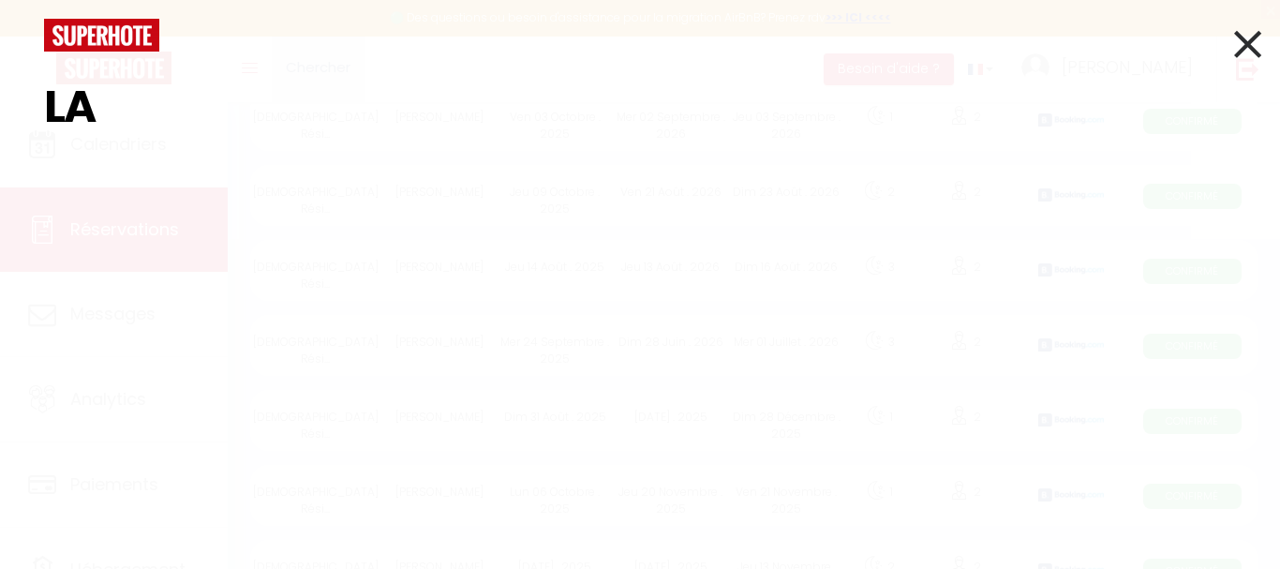
type input "L"
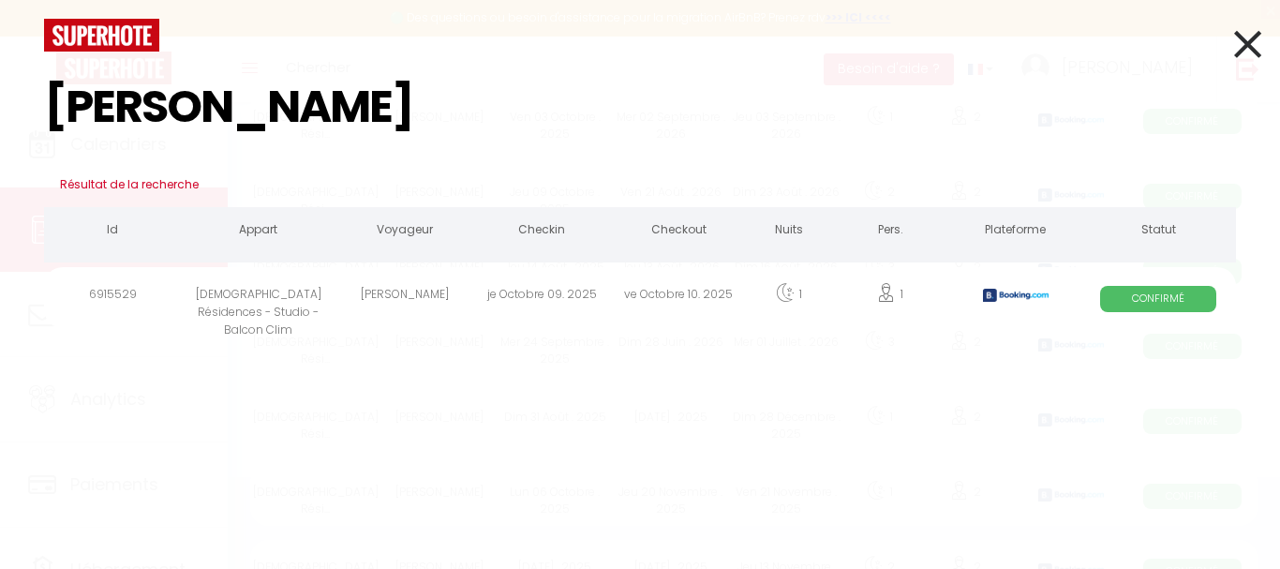
type input "[PERSON_NAME]"
click at [1145, 301] on span "Confirmé" at bounding box center [1158, 298] width 116 height 25
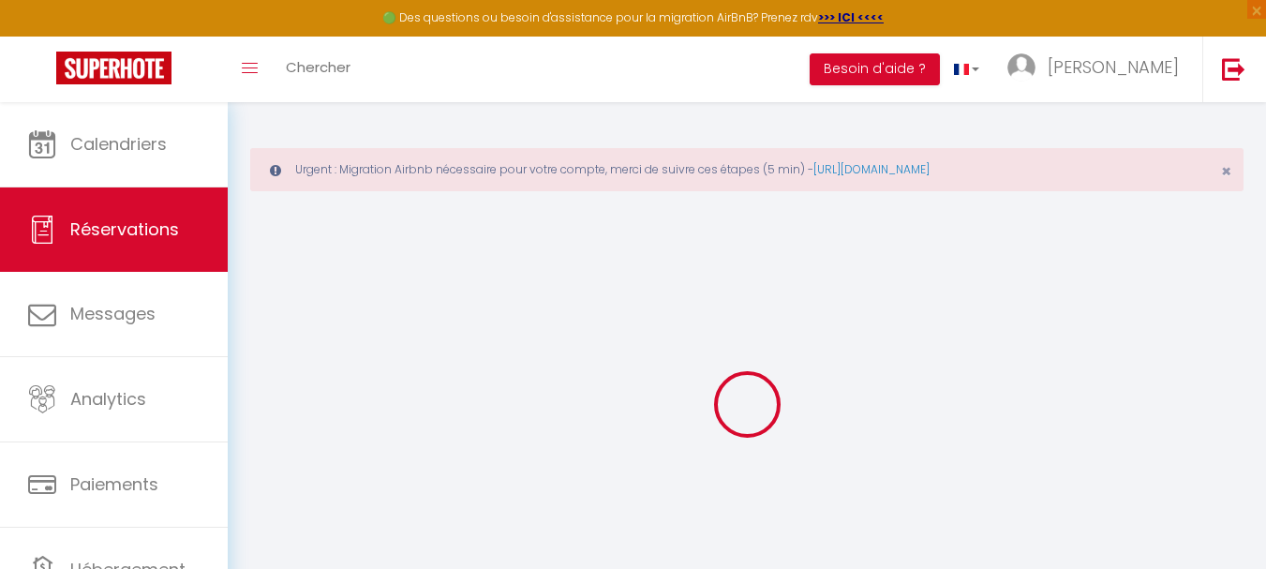
type input "[PERSON_NAME]"
type input "[EMAIL_ADDRESS][DOMAIN_NAME]"
type input "[PHONE_NUMBER]"
type input "95700"
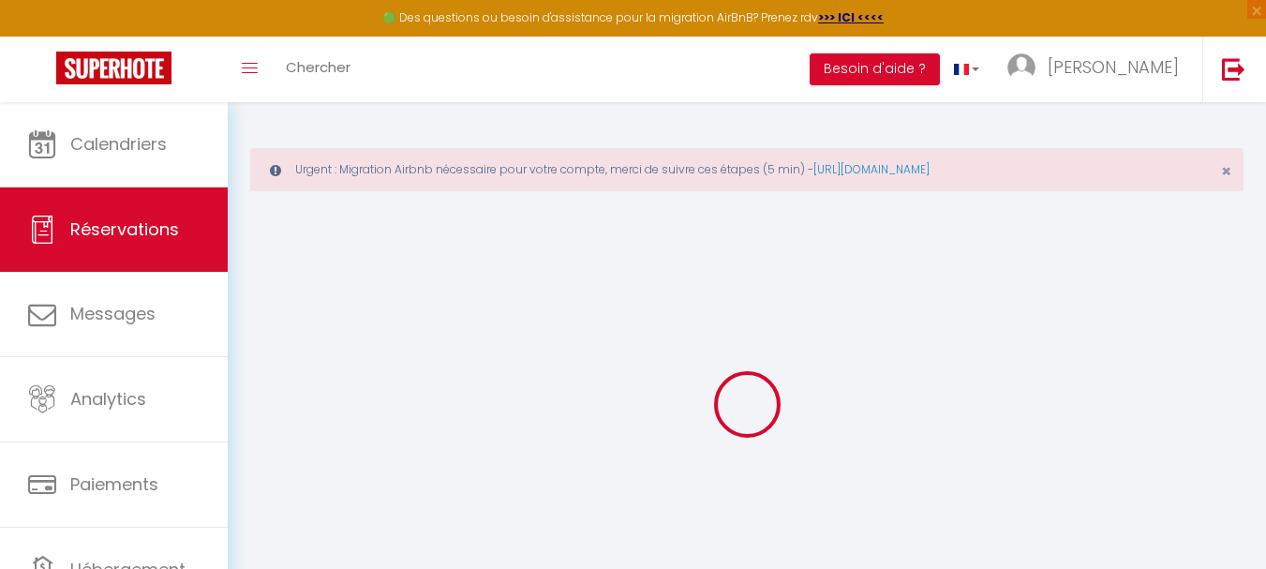
type input "parc des nations 6 allee des ponant [STREET_ADDRESS]"
type input "Roissy en [GEOGRAPHIC_DATA]"
select select "FR"
type input "22.64"
type input "1.12"
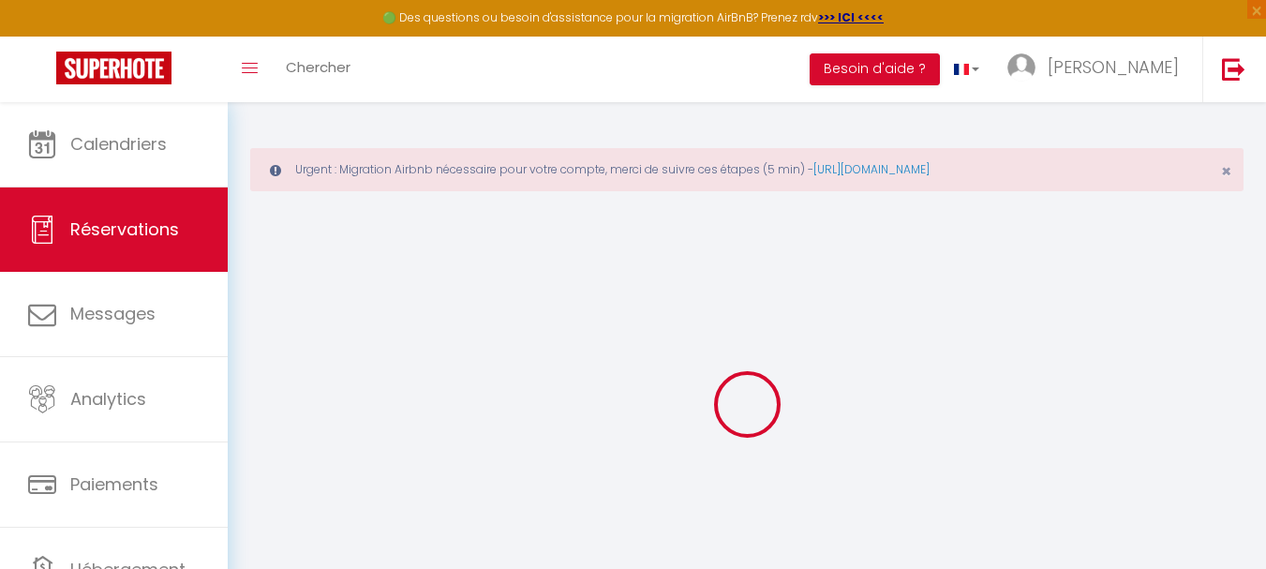
select select "62440"
select select "1"
select select
type input "1"
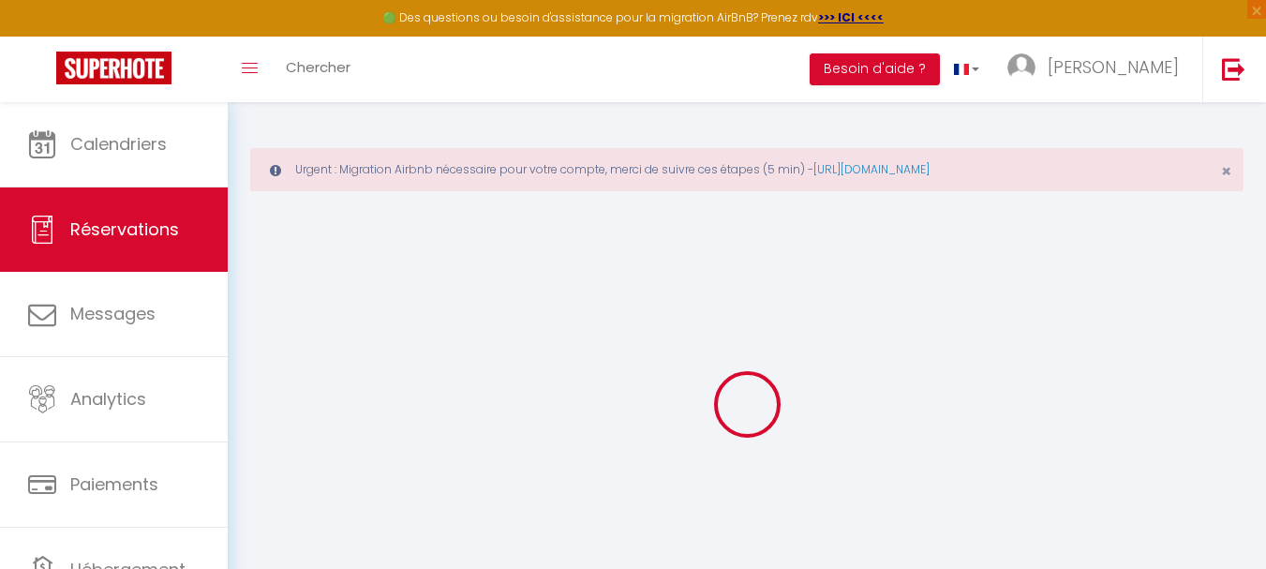
select select "12"
select select
type input "60.48"
checkbox input "false"
type input "0"
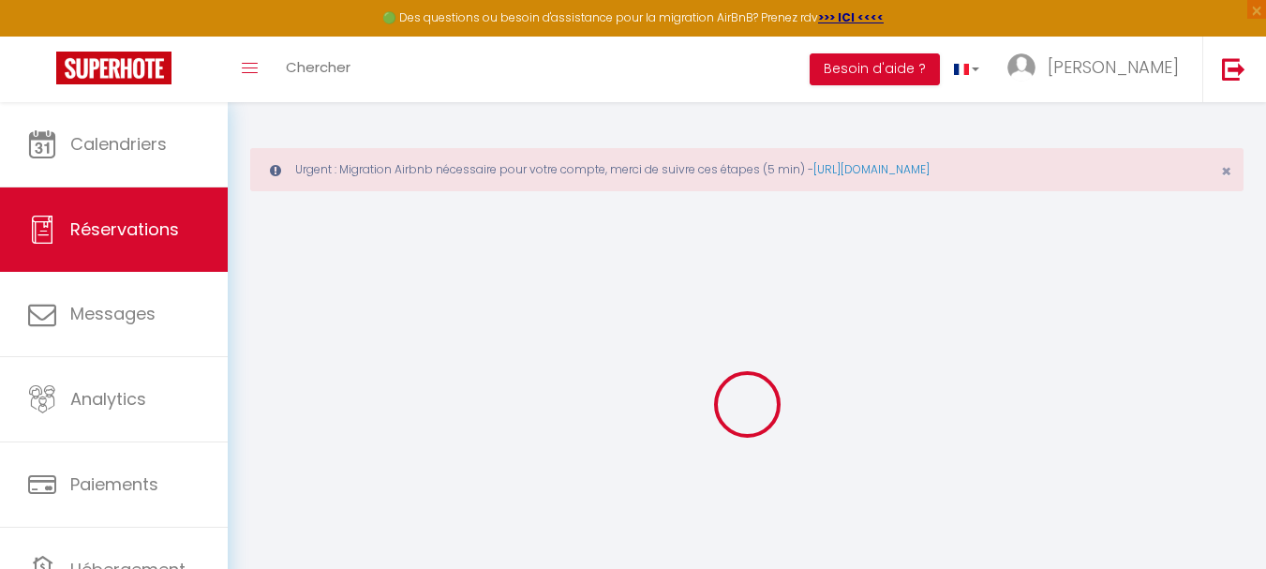
select select "2"
type input "0"
select select
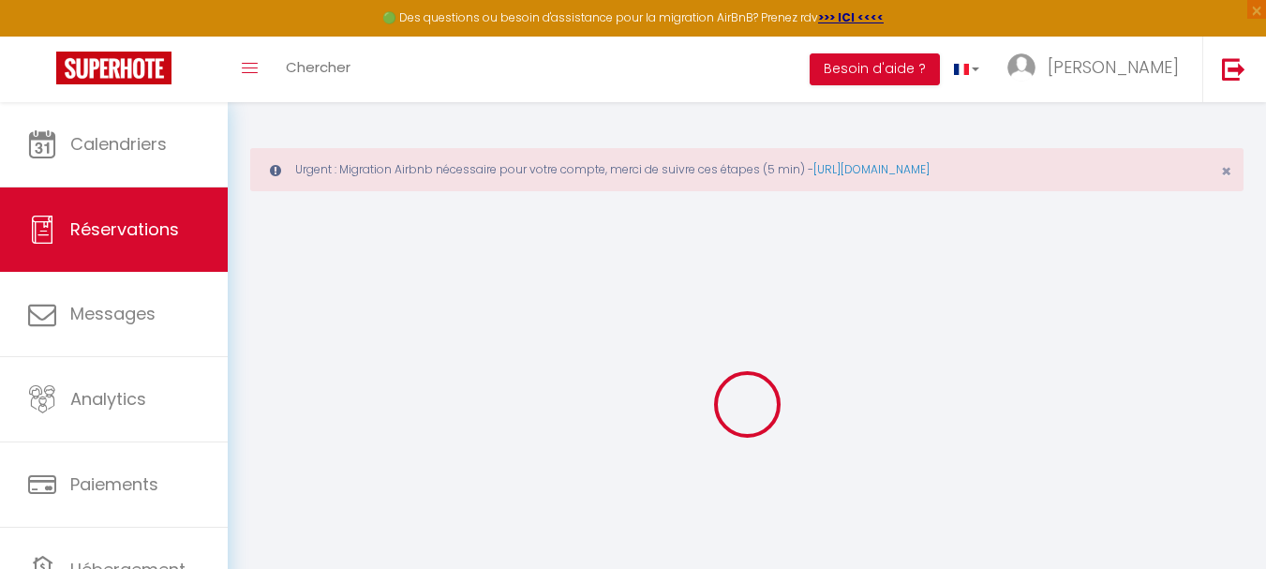
select select
select select "15"
checkbox input "false"
select select
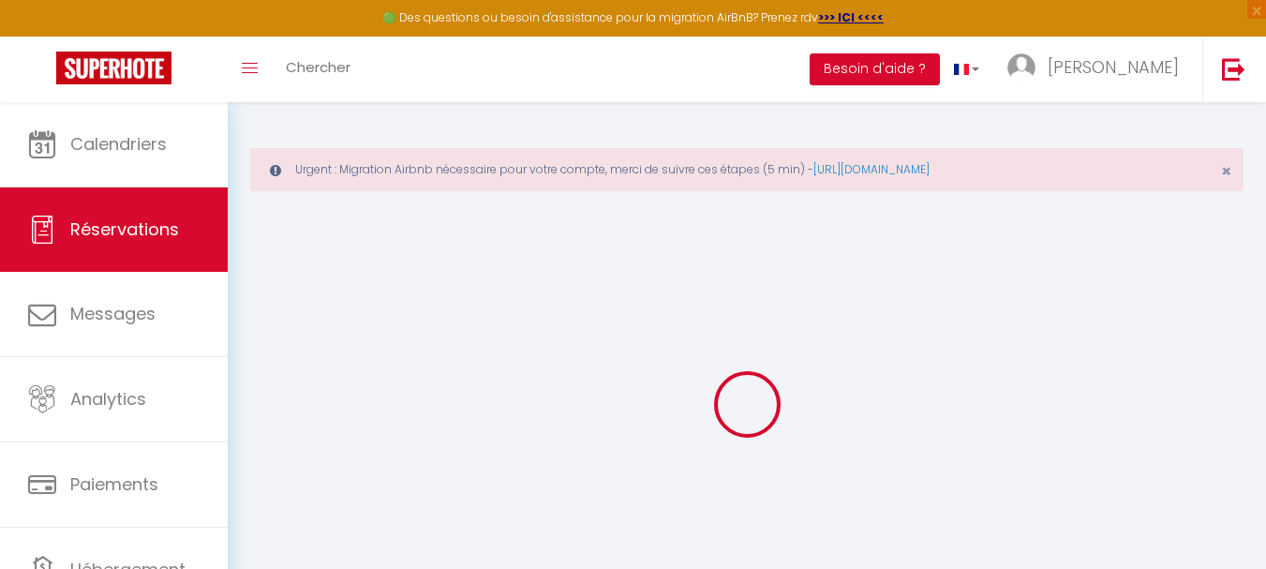
checkbox input "false"
select select
checkbox input "false"
select select
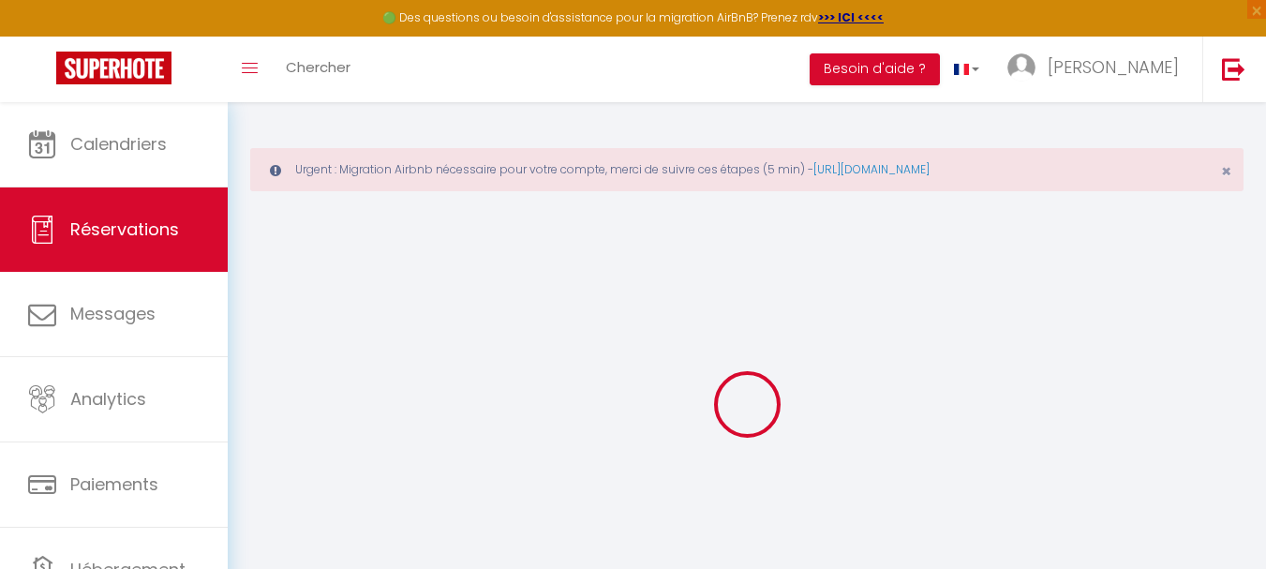
select select
checkbox input "false"
type textarea "** THIS RESERVATION HAS BEEN PRE-PAID ** BOOKING NOTE : Payment charge is EUR 1…"
type textarea "Cette facture est destinée à Entreprise LARIANS Objet : Séjour rofessionnel de …"
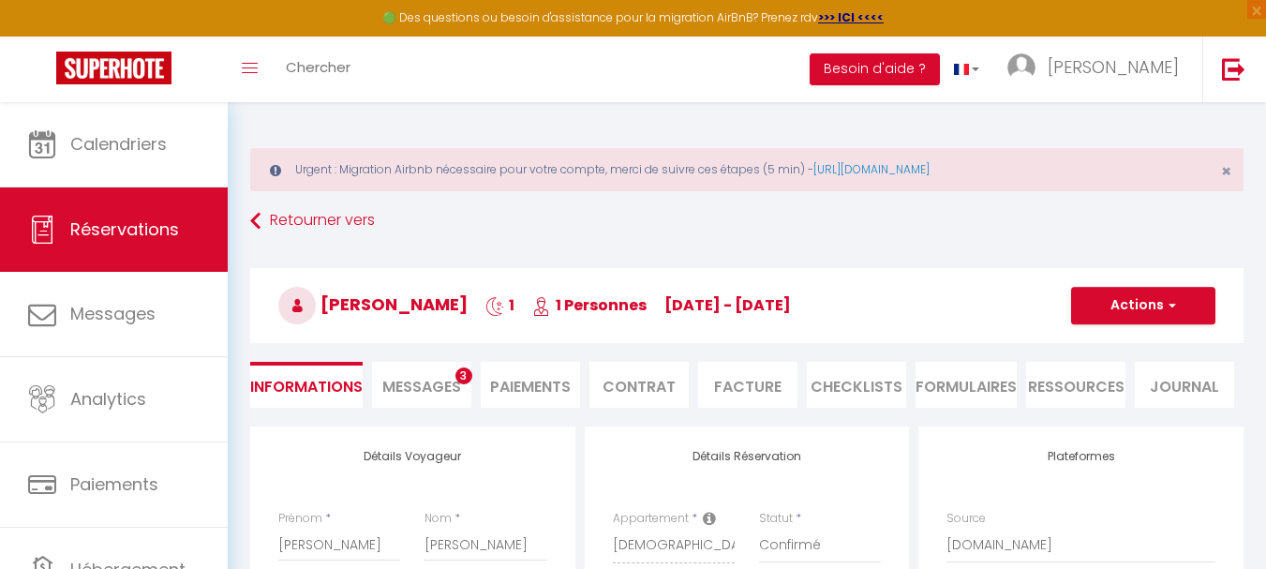
type input "15"
type input "4.35"
select select
checkbox input "false"
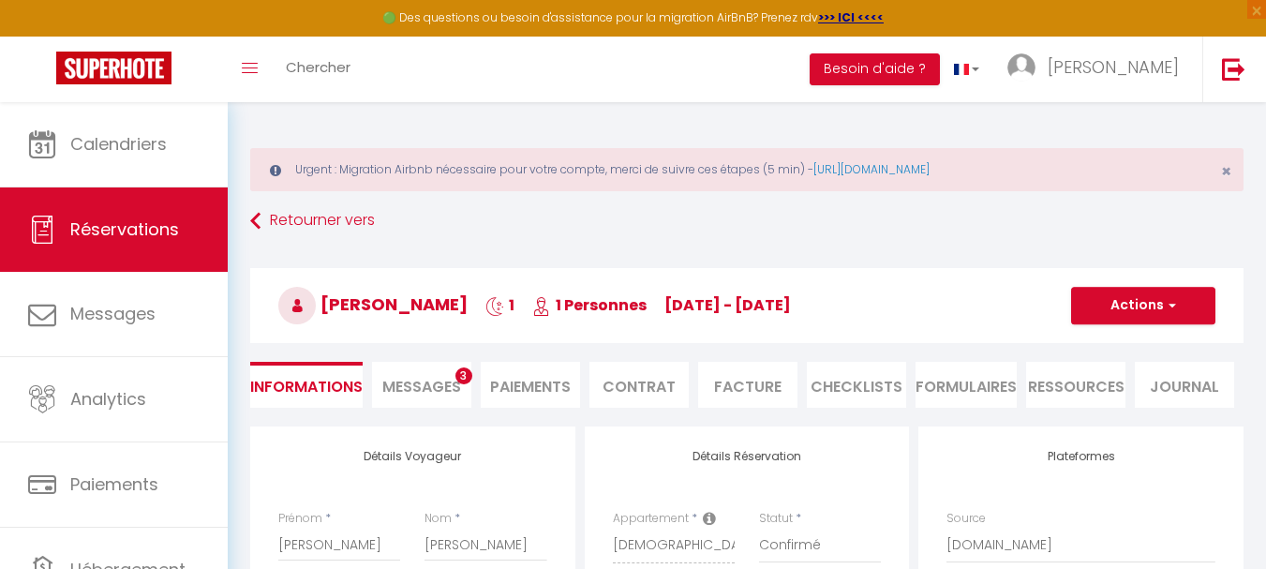
select select
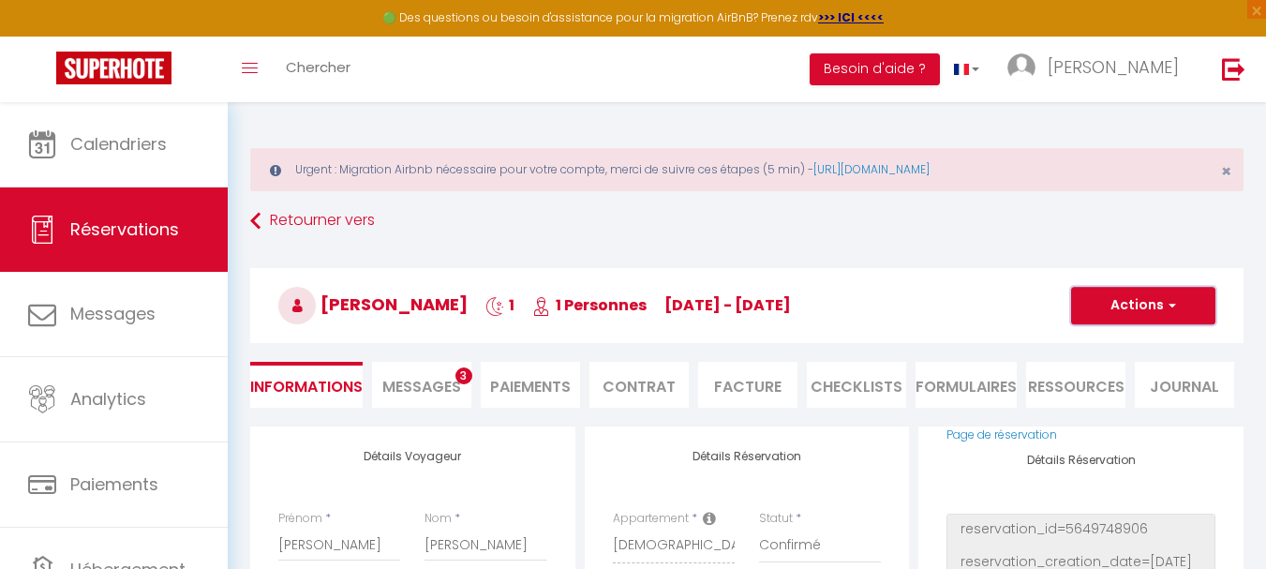
click at [1171, 306] on span "button" at bounding box center [1169, 305] width 11 height 17
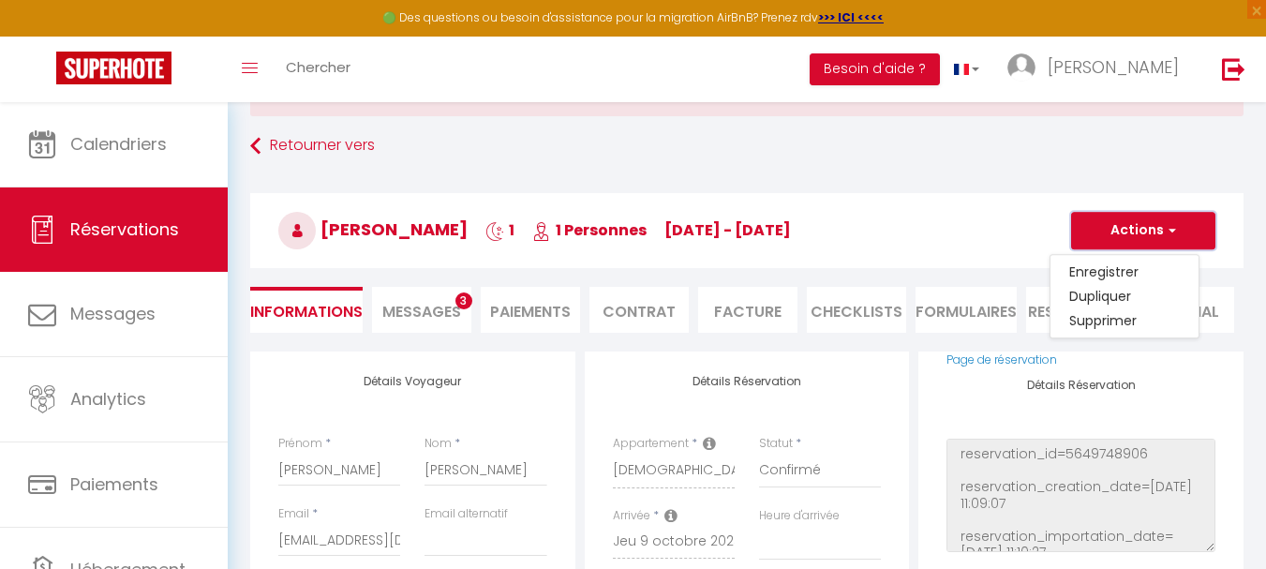
scroll to position [112, 0]
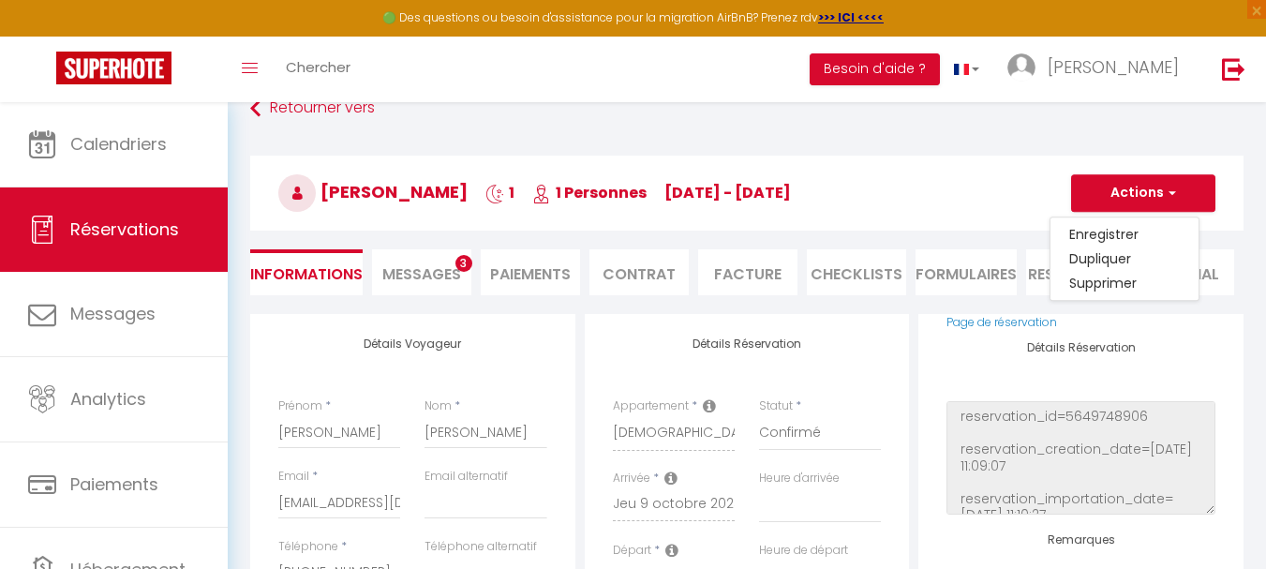
click at [977, 184] on h3 "[PERSON_NAME] 1 1 Personnes [DATE] - [DATE]" at bounding box center [747, 193] width 994 height 75
click at [740, 271] on li "Facture" at bounding box center [747, 272] width 99 height 46
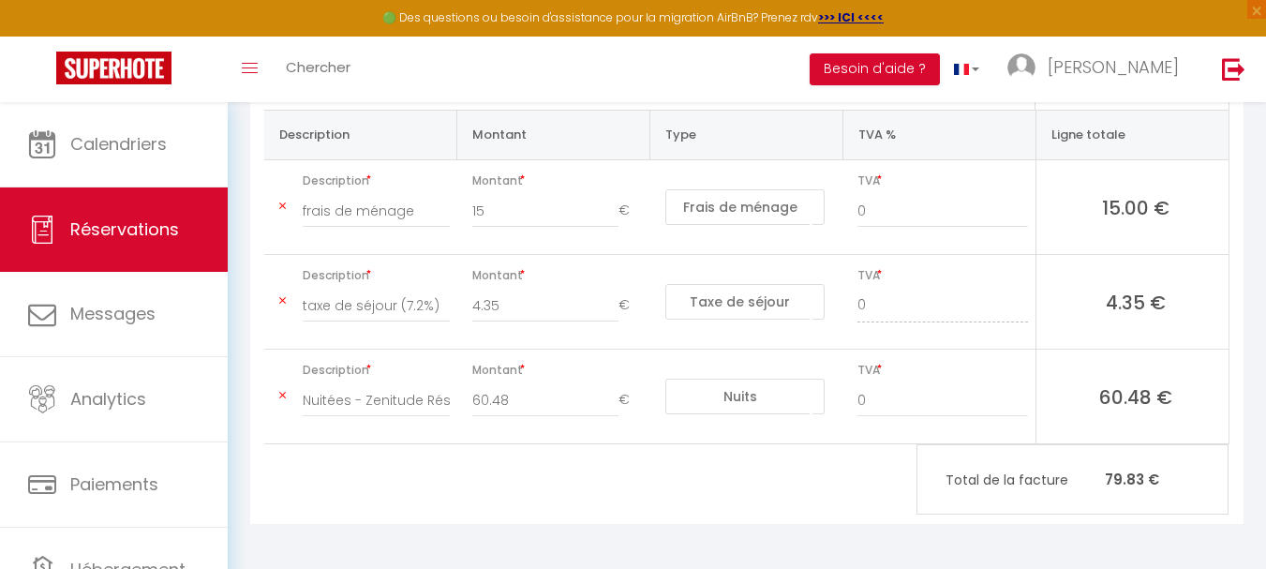
scroll to position [488, 0]
click at [995, 70] on link at bounding box center [967, 70] width 54 height 66
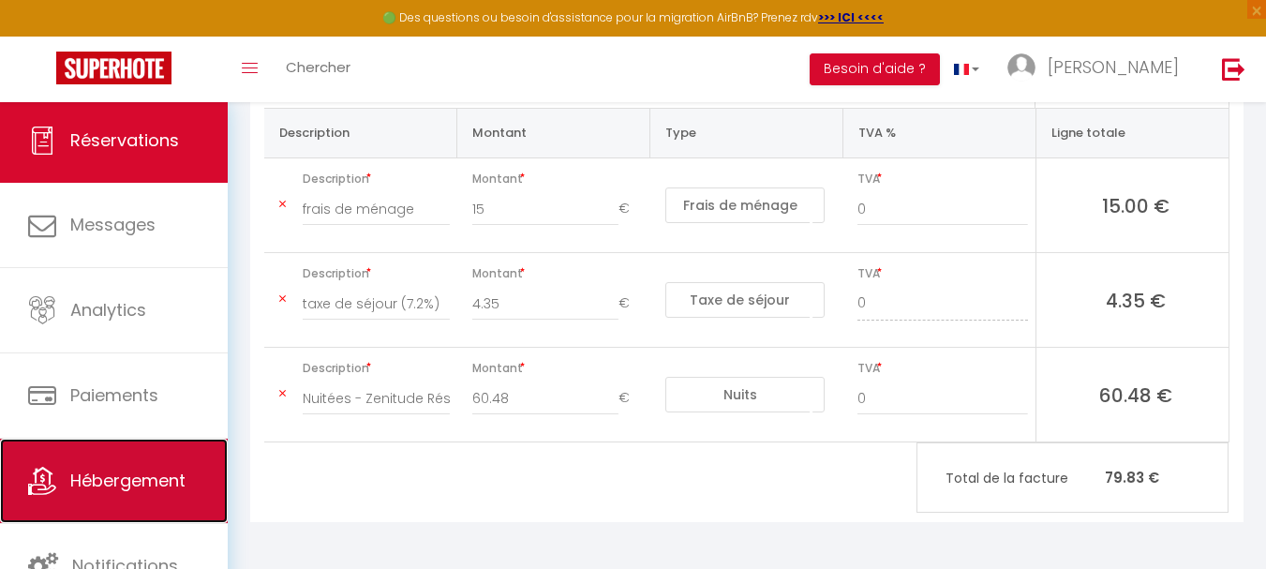
click at [92, 476] on span "Hébergement" at bounding box center [127, 480] width 115 height 23
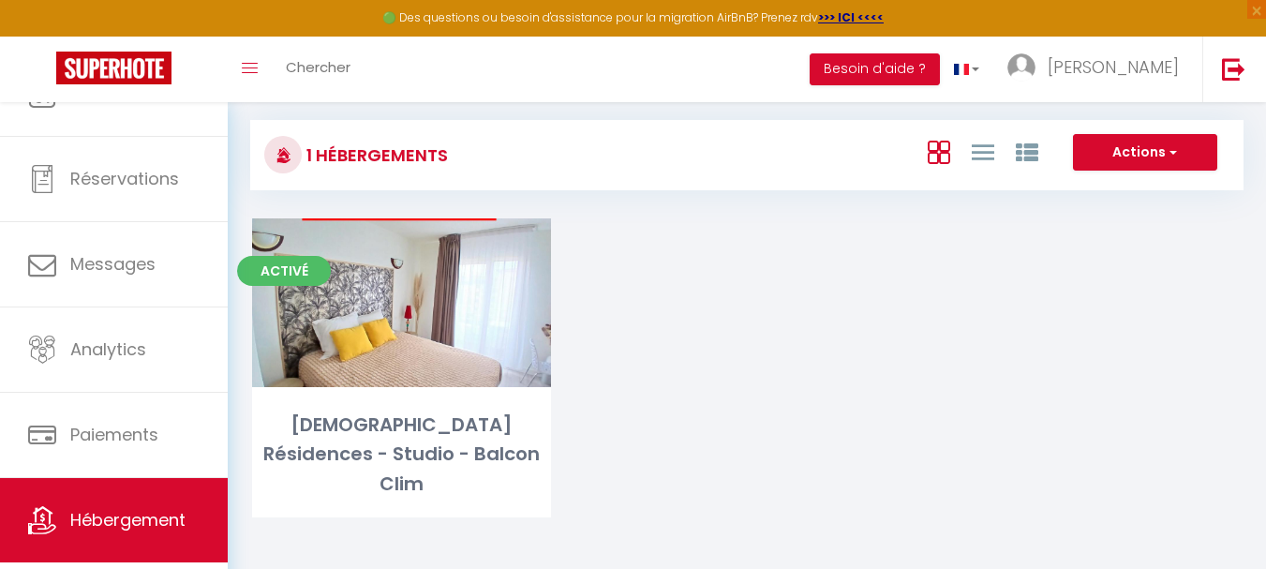
scroll to position [89, 0]
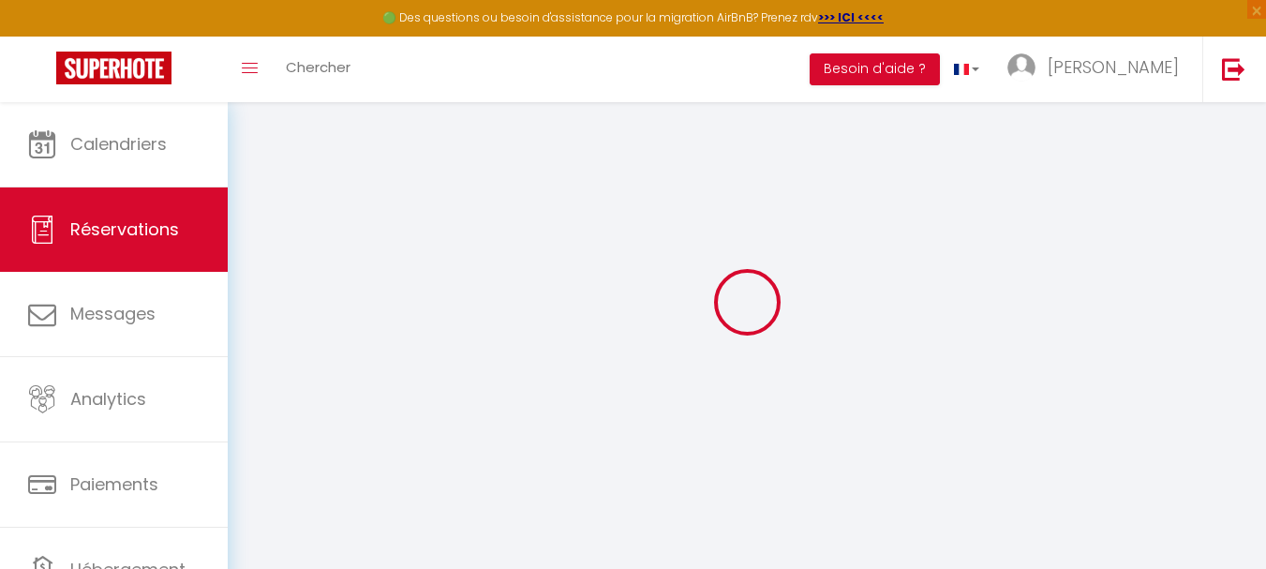
select select "cleaning"
select select "taxes"
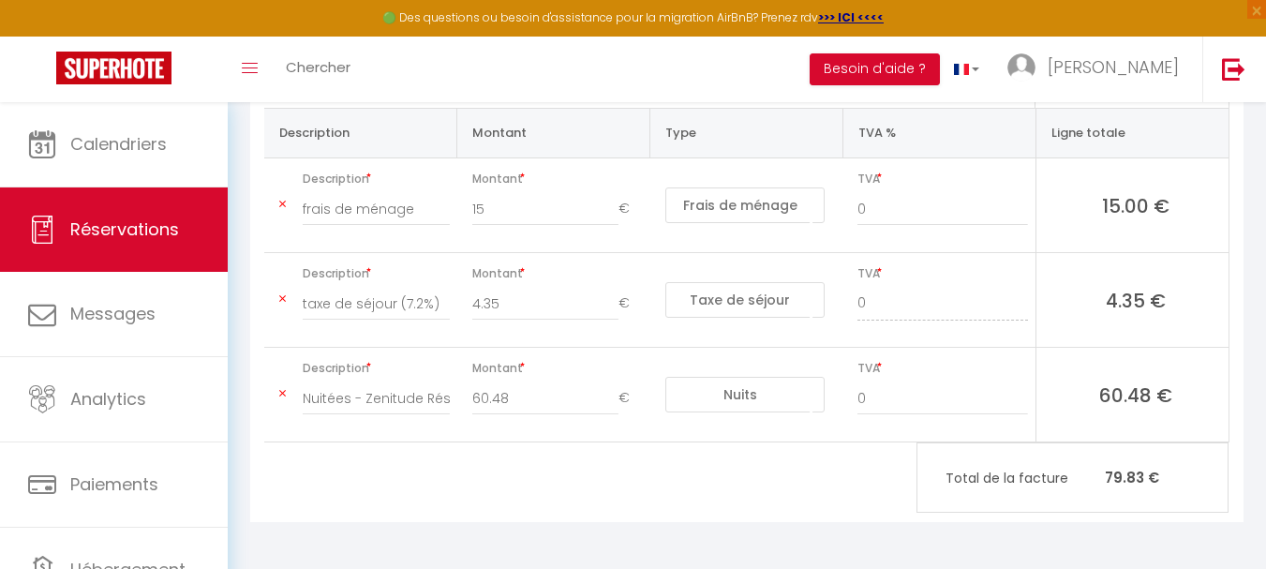
scroll to position [488, 0]
click at [1232, 67] on img at bounding box center [1233, 68] width 23 height 23
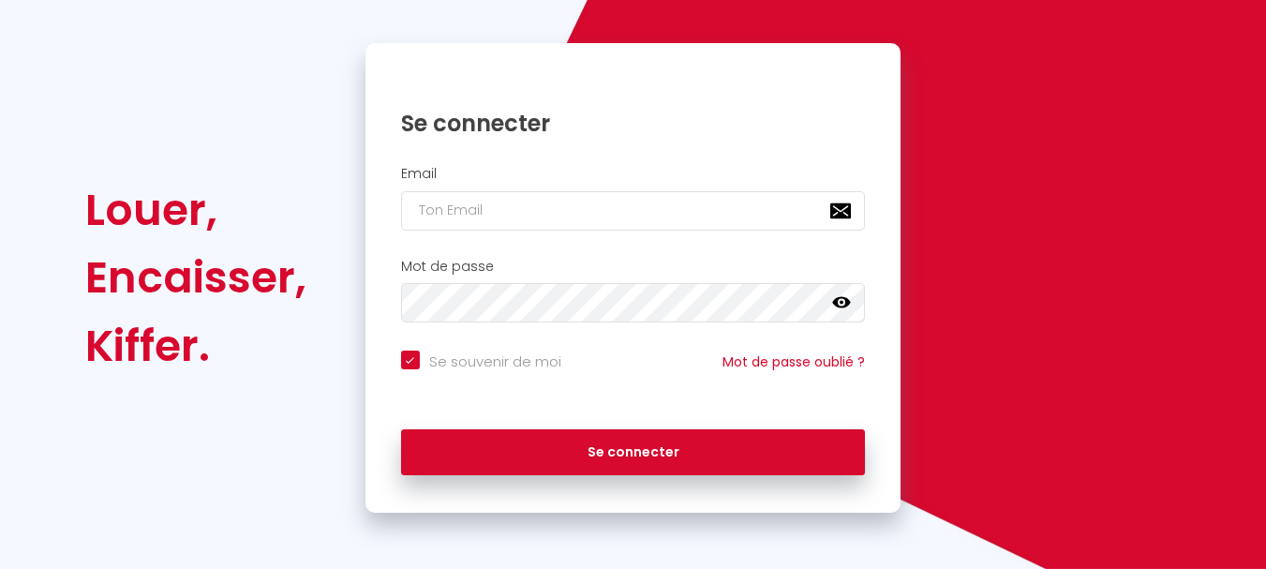
scroll to position [159, 0]
checkbox input "true"
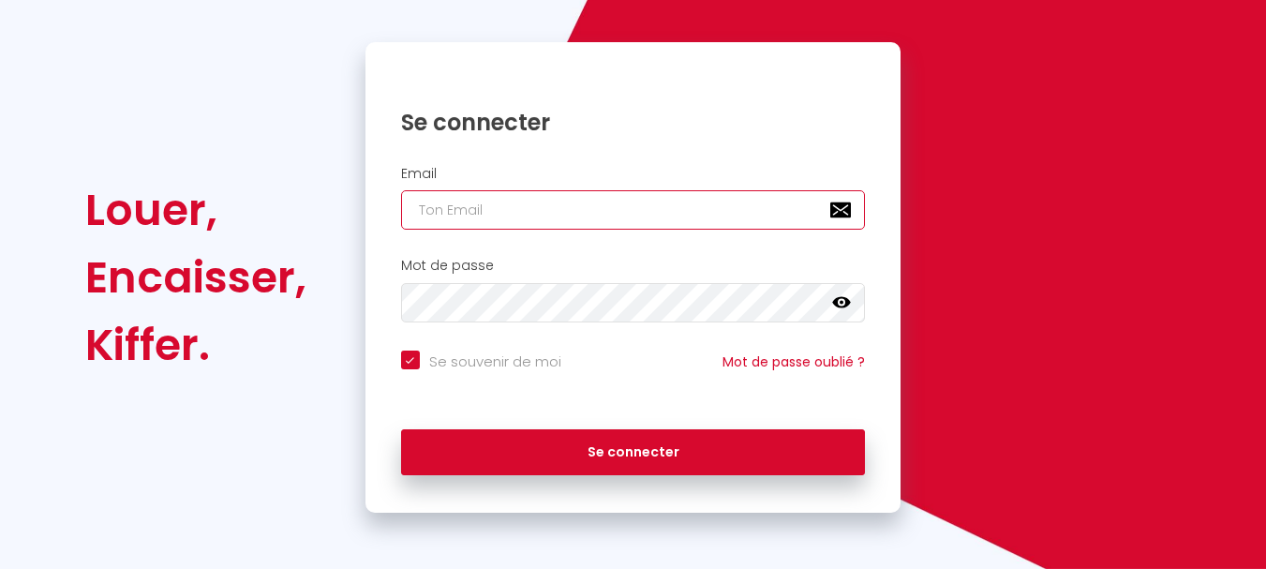
type input "[EMAIL_ADDRESS][DOMAIN_NAME]"
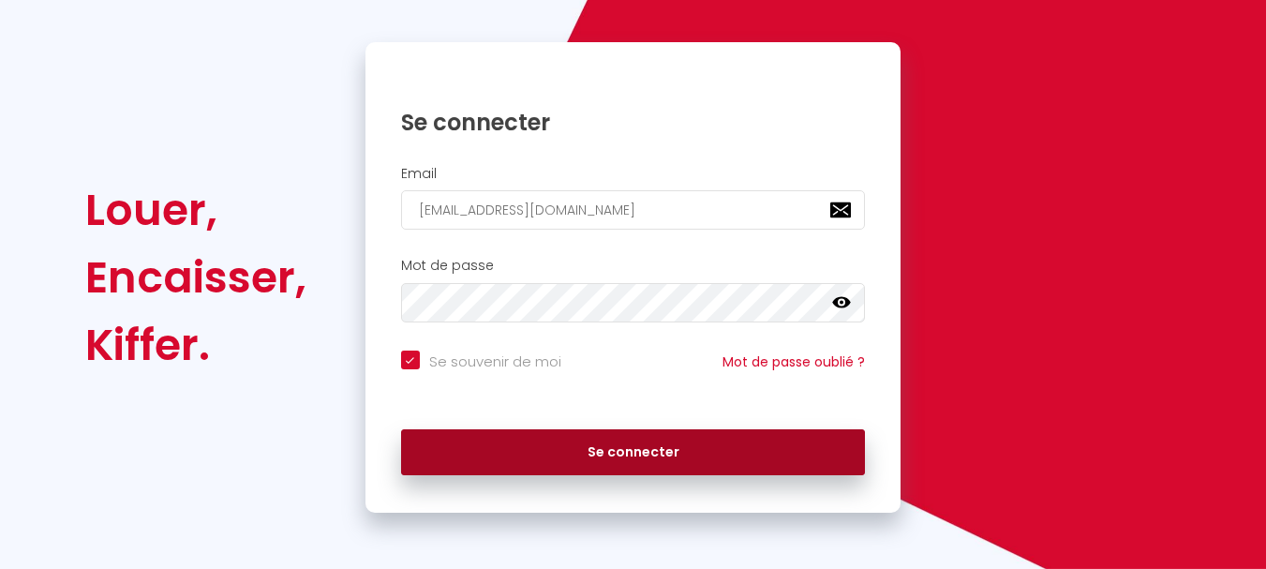
click at [648, 449] on button "Se connecter" at bounding box center [633, 452] width 465 height 47
checkbox input "true"
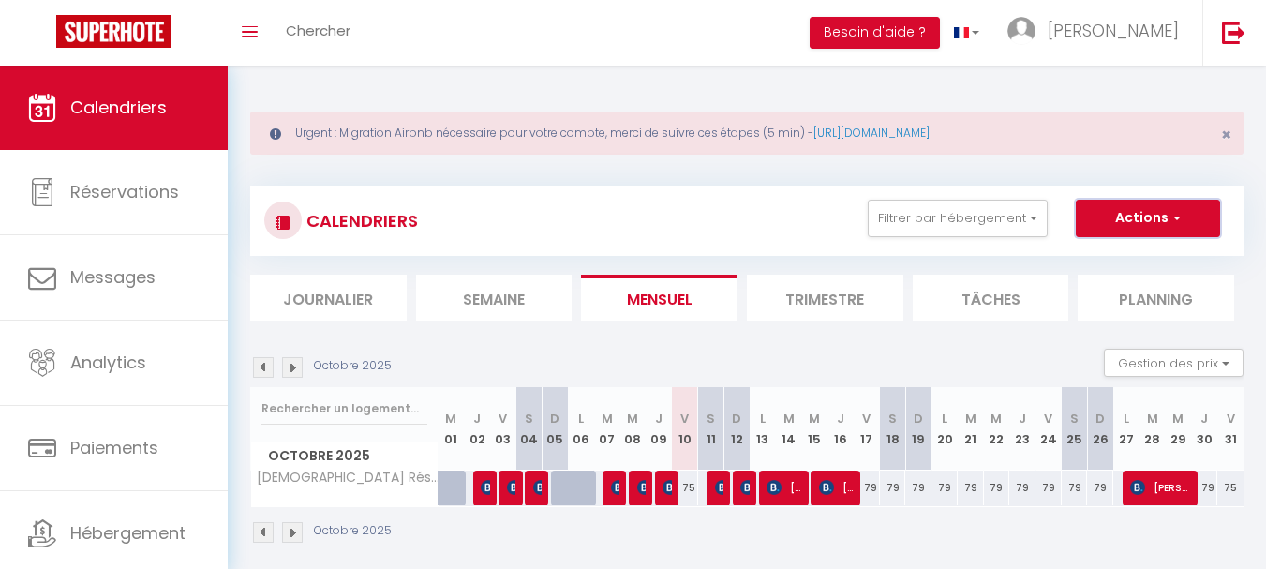
click at [1177, 215] on span "button" at bounding box center [1174, 217] width 11 height 19
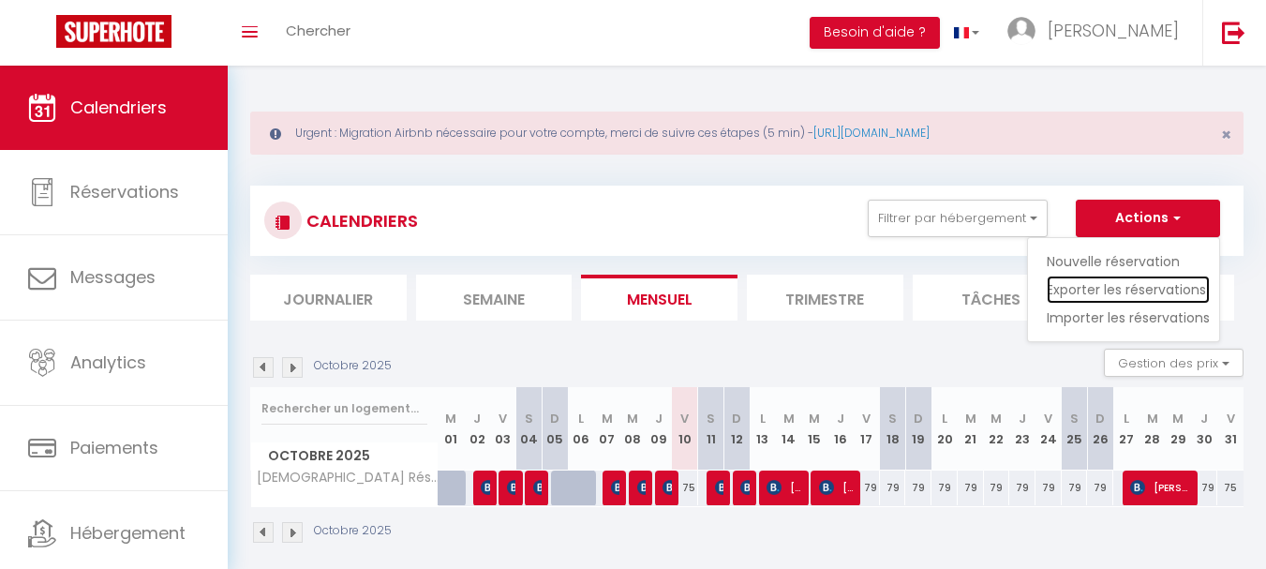
click at [1108, 289] on link "Exporter les réservations" at bounding box center [1128, 290] width 163 height 28
type input "[EMAIL_ADDRESS][DOMAIN_NAME]"
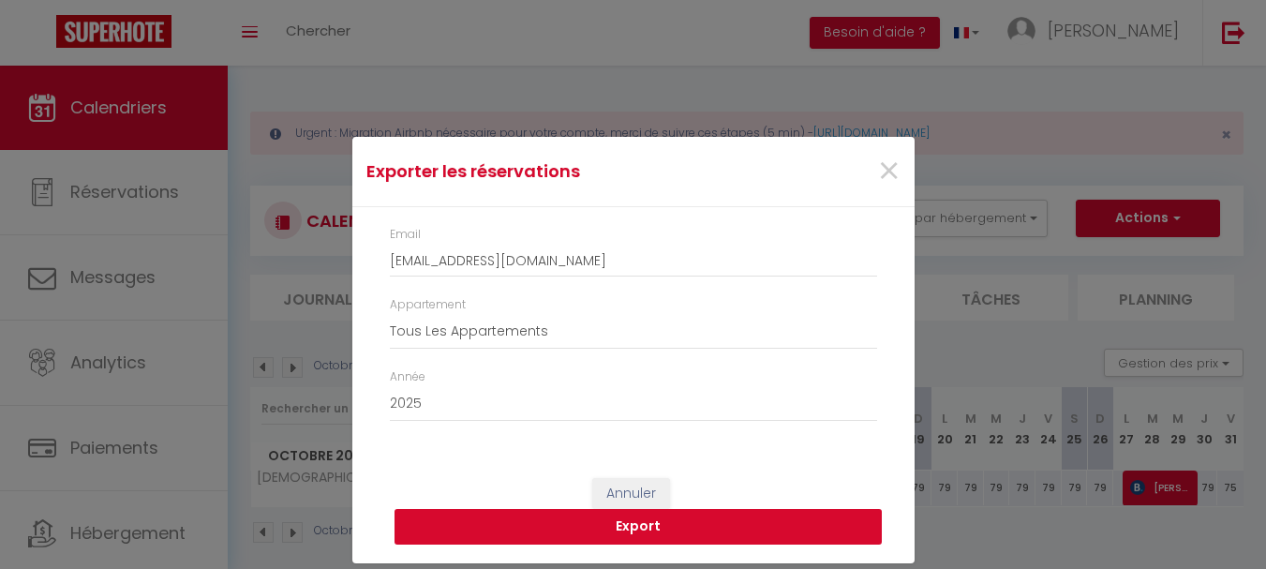
click at [644, 529] on button "Export" at bounding box center [638, 527] width 487 height 36
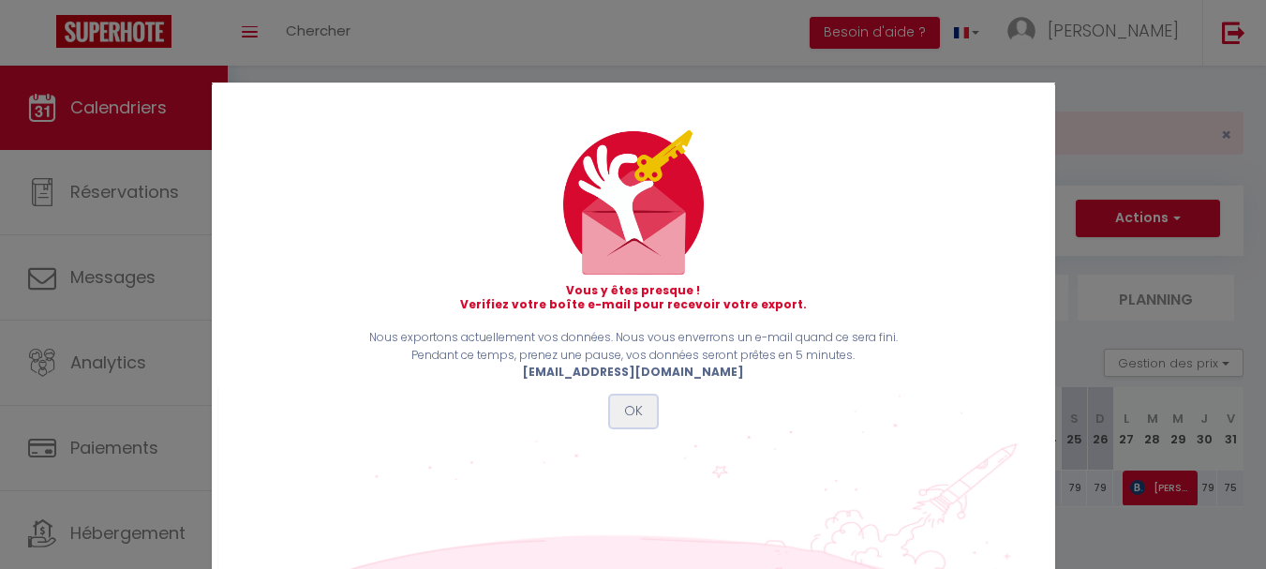
click at [625, 407] on button "OK" at bounding box center [633, 412] width 47 height 32
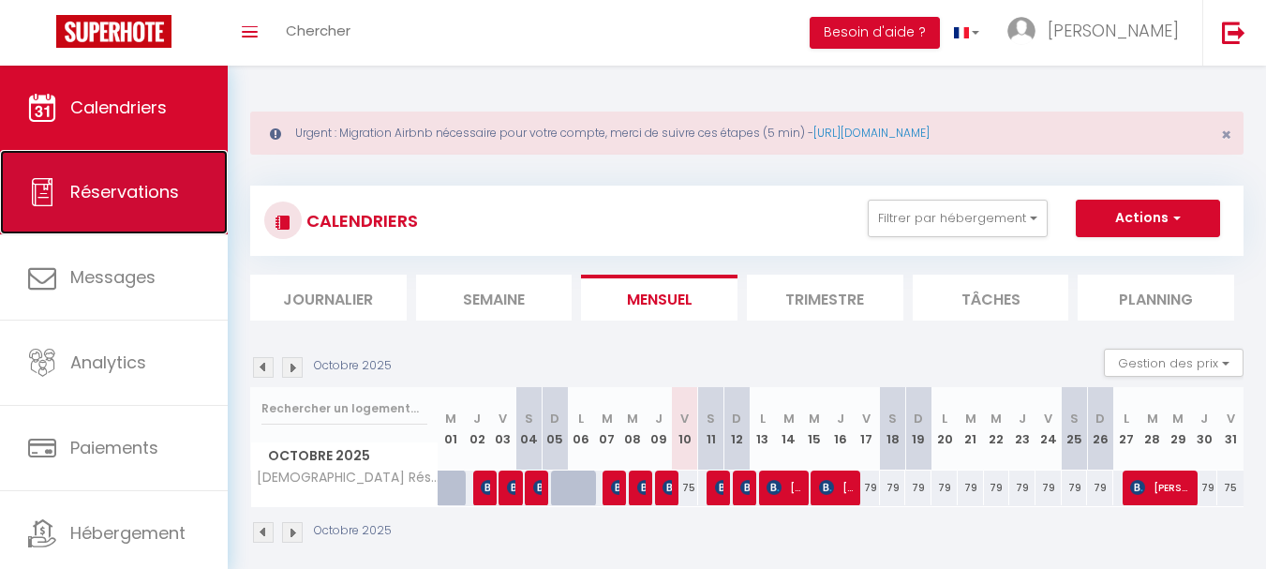
click at [94, 197] on span "Réservations" at bounding box center [124, 191] width 109 height 23
select select "not_cancelled"
